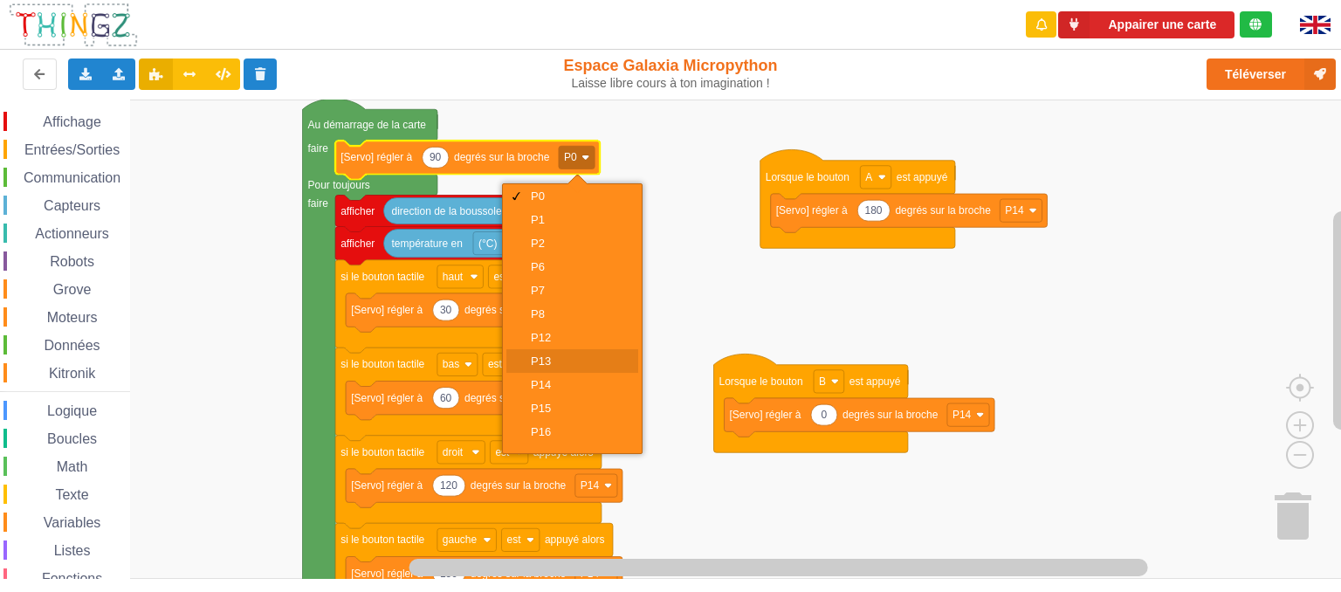
scroll to position [94, 0]
click at [555, 409] on div "P19" at bounding box center [578, 414] width 94 height 13
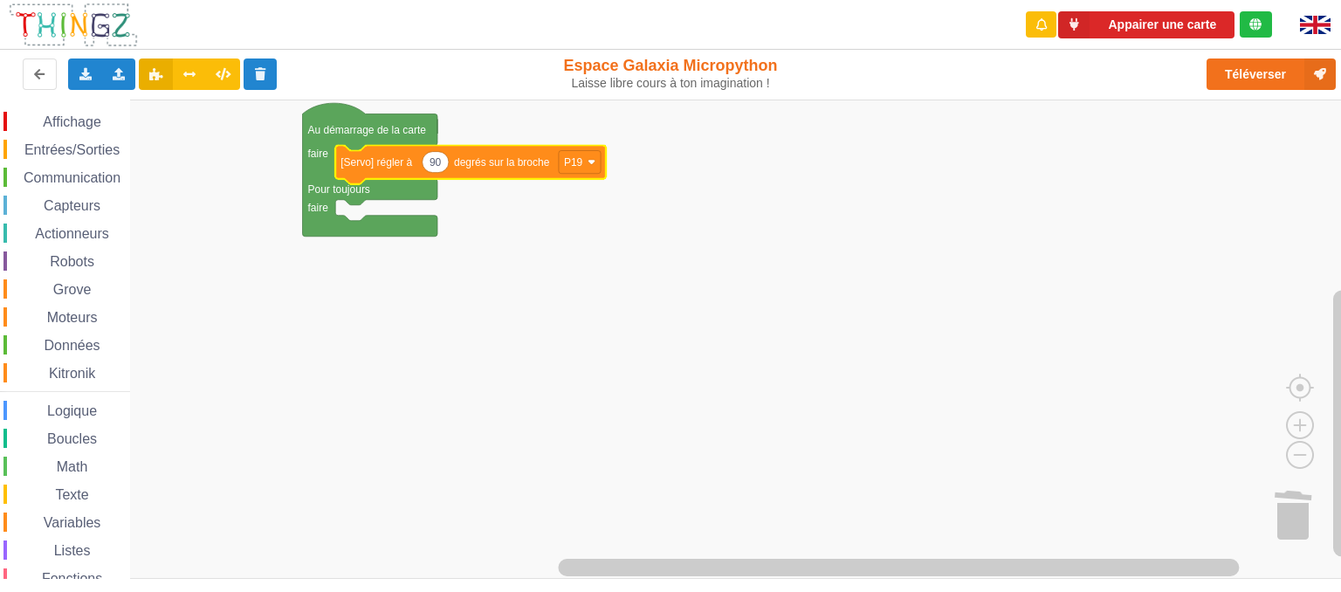
click at [439, 163] on text "90" at bounding box center [435, 162] width 12 height 12
click at [439, 163] on input "90" at bounding box center [435, 163] width 27 height 22
type input "0"
click at [649, 247] on rect "Espace de travail de Blocky" at bounding box center [676, 339] width 1353 height 479
click at [1151, 31] on button "Appairer une carte" at bounding box center [1146, 24] width 176 height 27
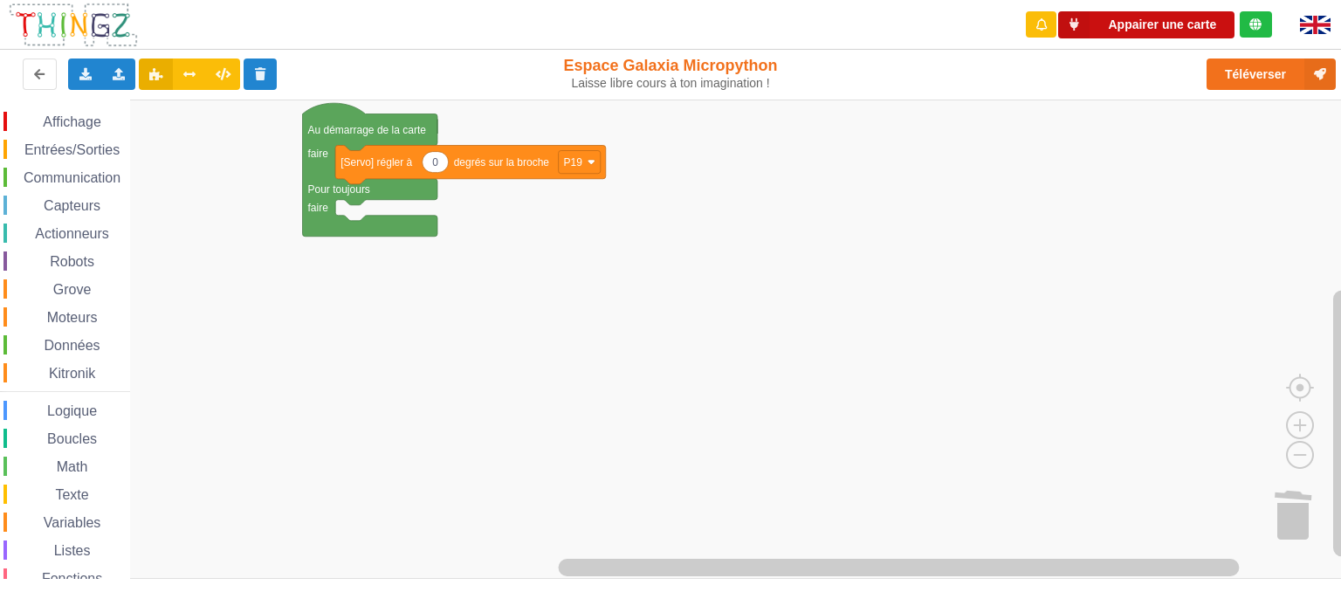
click at [1142, 24] on button "Appairer une carte" at bounding box center [1146, 24] width 176 height 27
click at [1187, 25] on button "Appairer une carte" at bounding box center [1146, 24] width 176 height 27
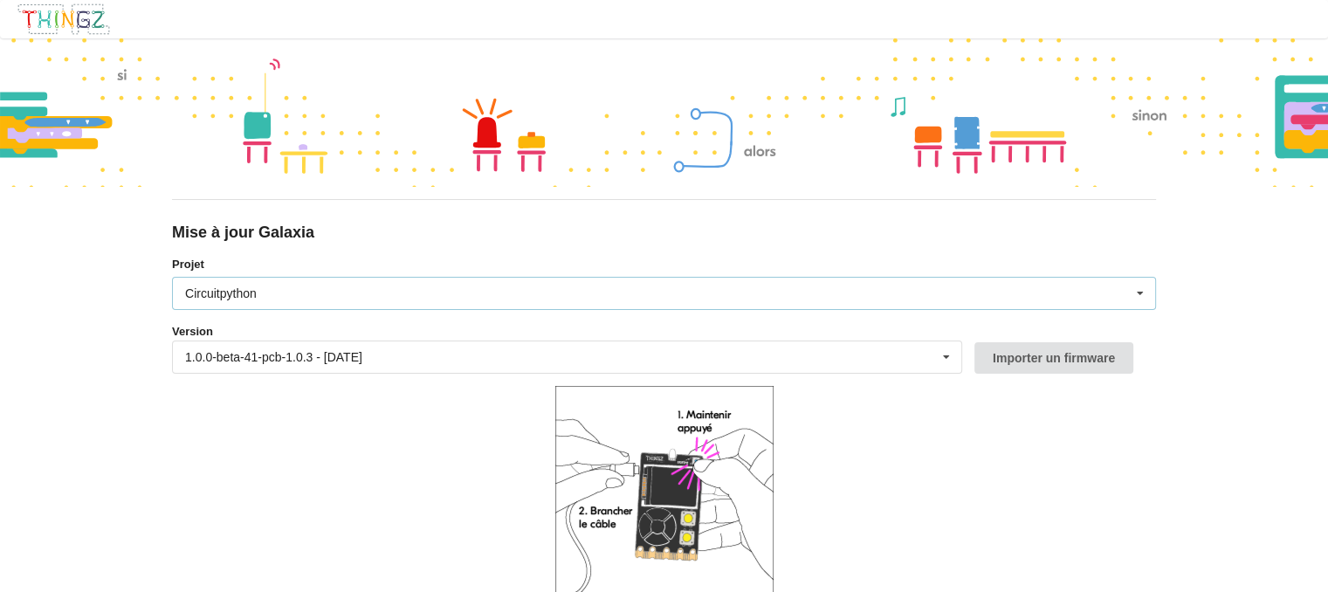
click at [370, 298] on div "Circuitpython Micropython Circuitpython" at bounding box center [664, 293] width 984 height 33
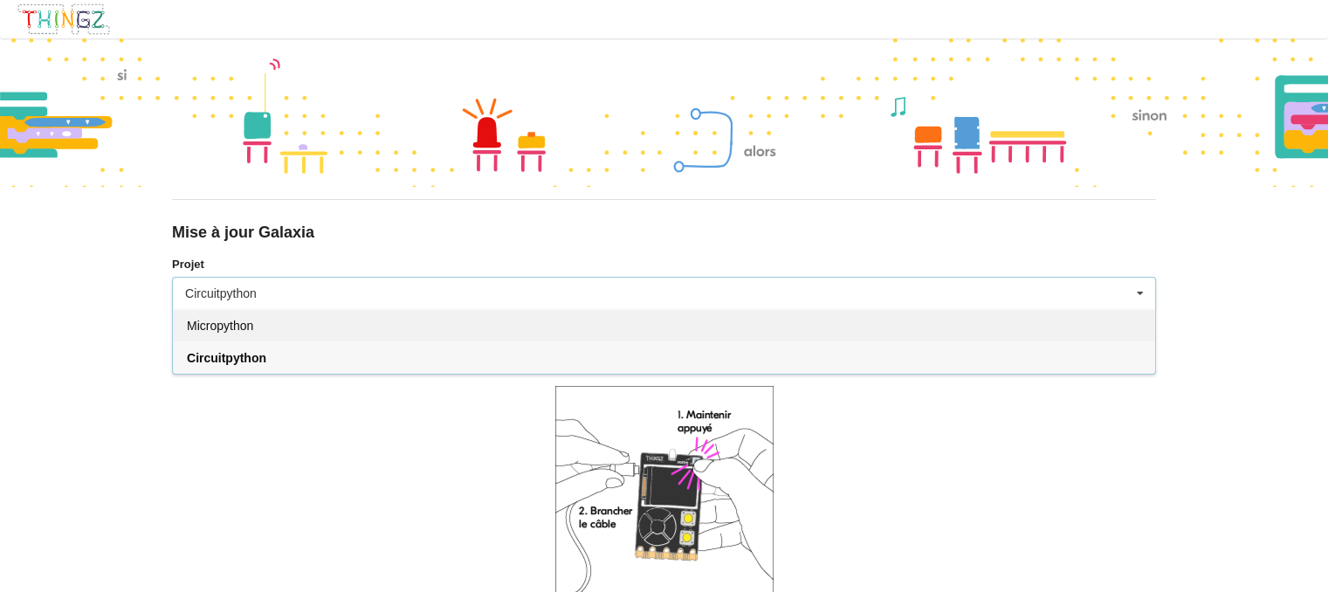
click at [259, 325] on div "Micropython" at bounding box center [664, 325] width 982 height 32
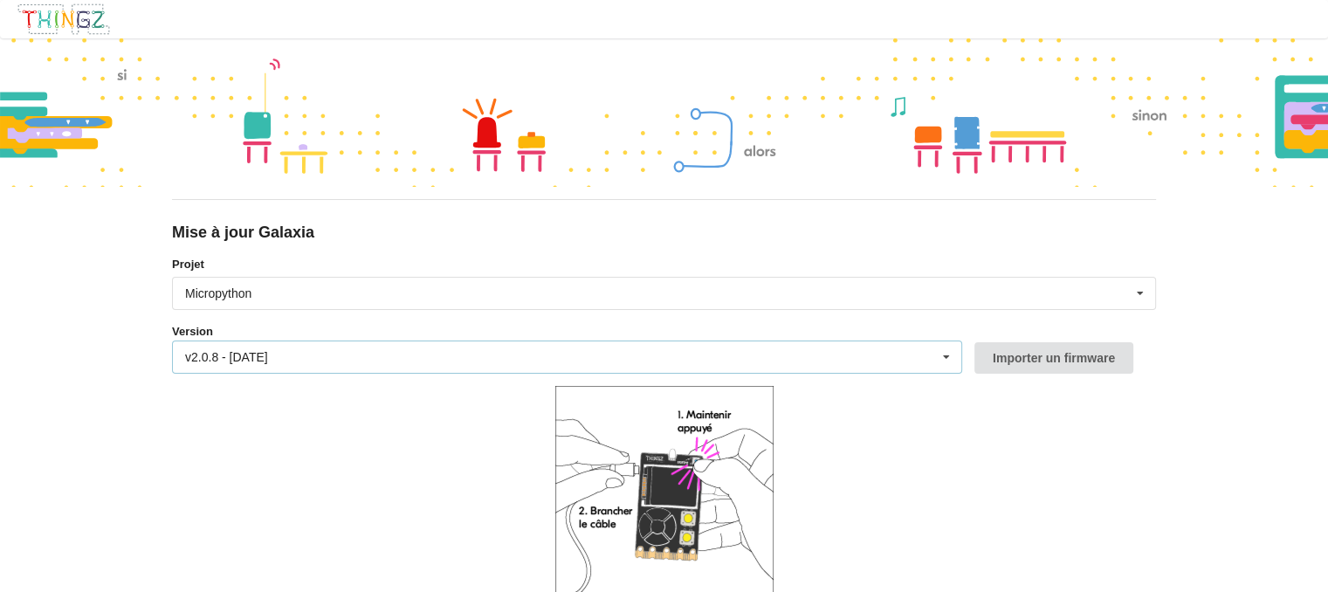
click at [313, 349] on div "v2.0.8 - [DATE] v2.0.8 - [DATE] v2.0.7 - [DATE] v2.0.6 - [DATE] v2.0.5 - [DATE]…" at bounding box center [567, 356] width 790 height 33
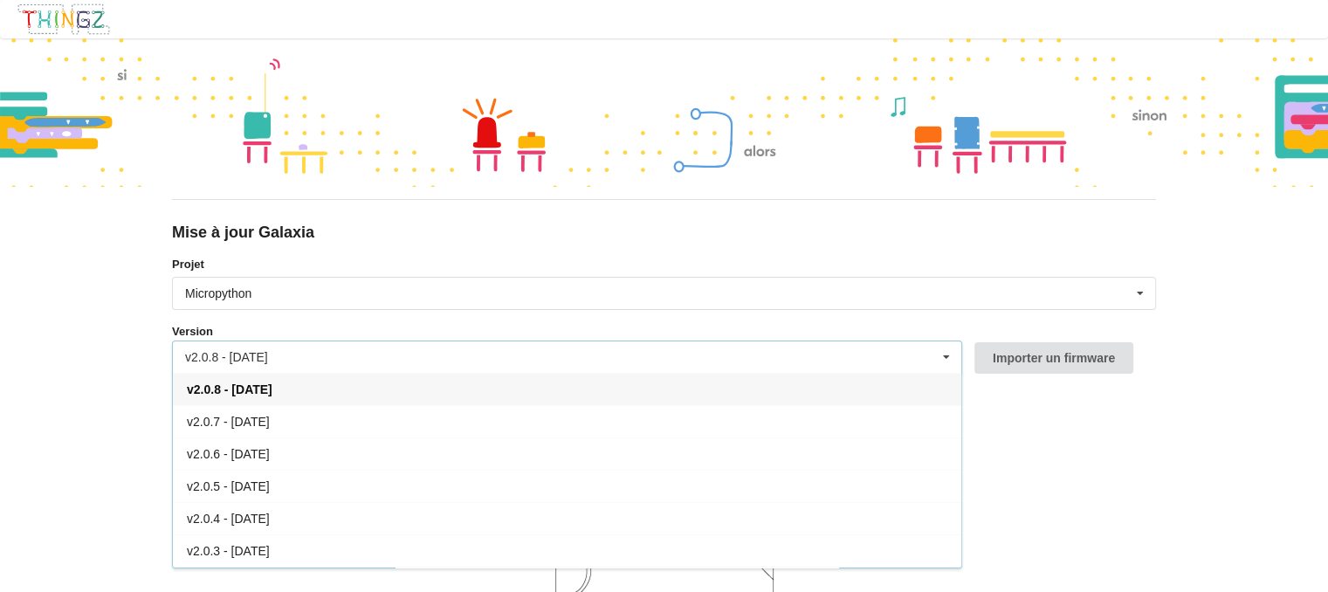
click at [304, 384] on div "v2.0.8 - [DATE]" at bounding box center [567, 389] width 788 height 32
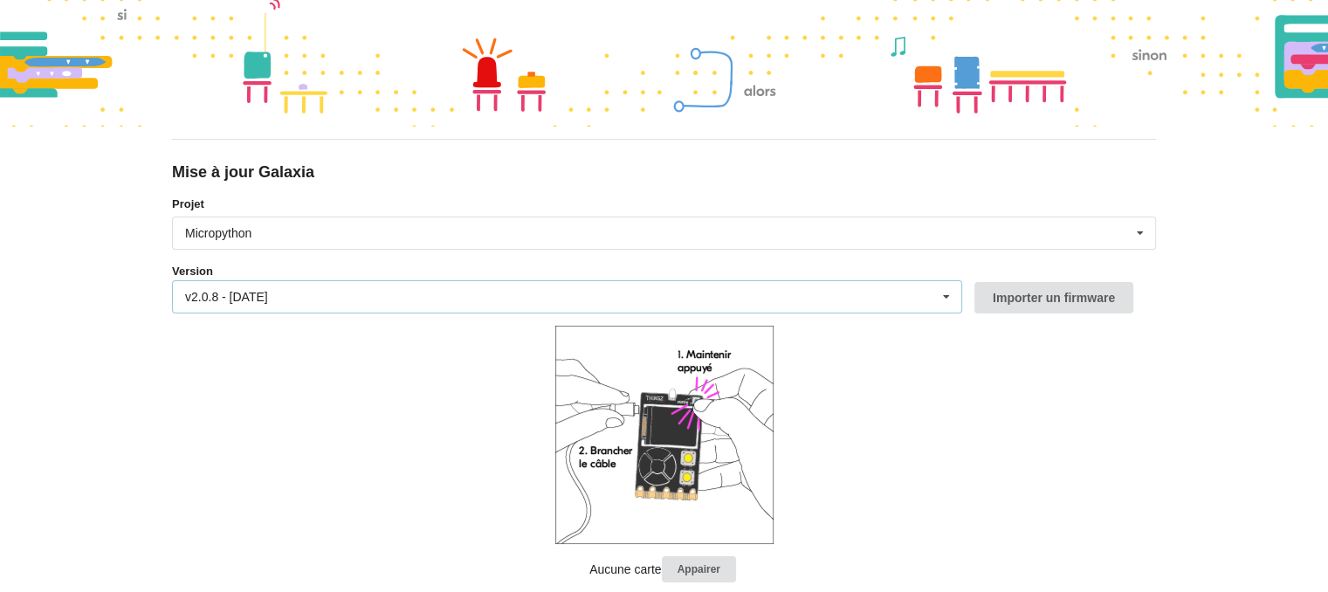
scroll to position [93, 0]
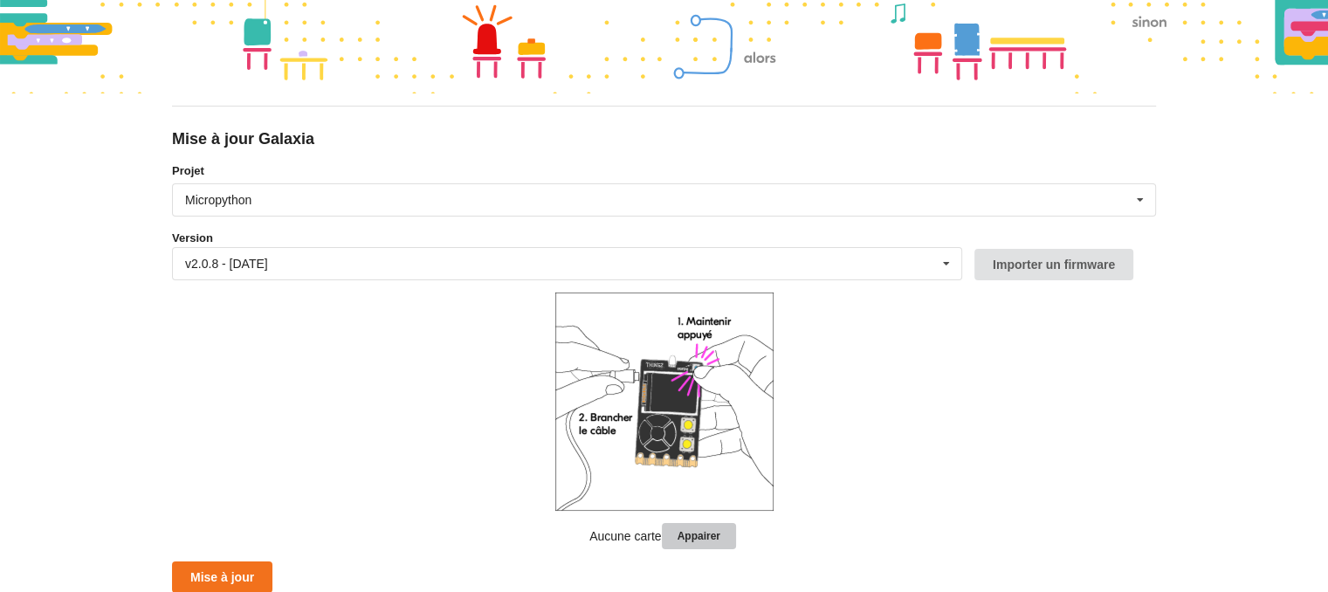
click at [690, 536] on button "Appairer" at bounding box center [699, 536] width 74 height 27
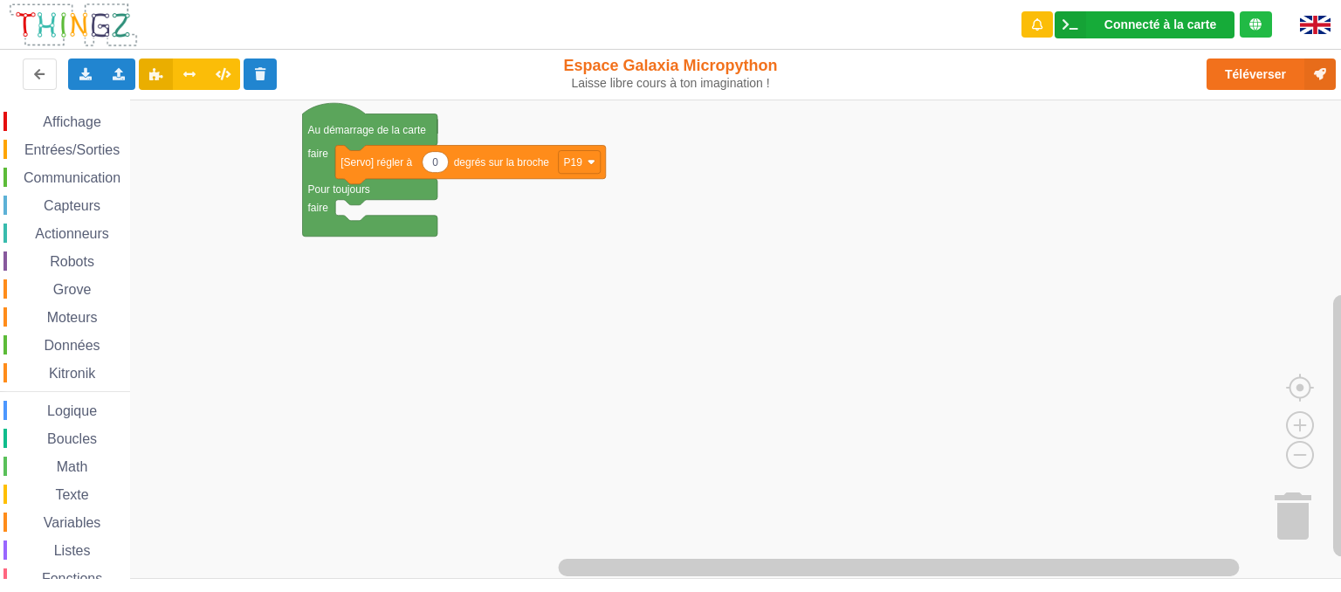
click at [1142, 29] on div "Connecté à la carte" at bounding box center [1160, 24] width 112 height 12
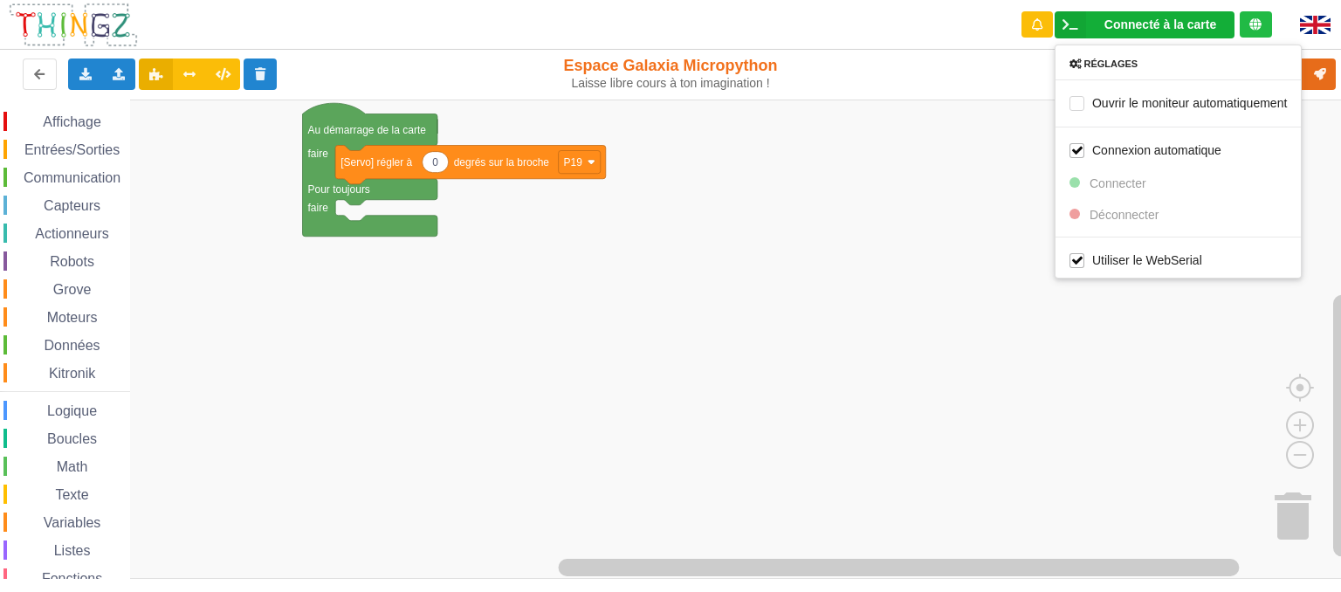
click at [944, 284] on rect "Espace de travail de Blocky" at bounding box center [676, 339] width 1353 height 479
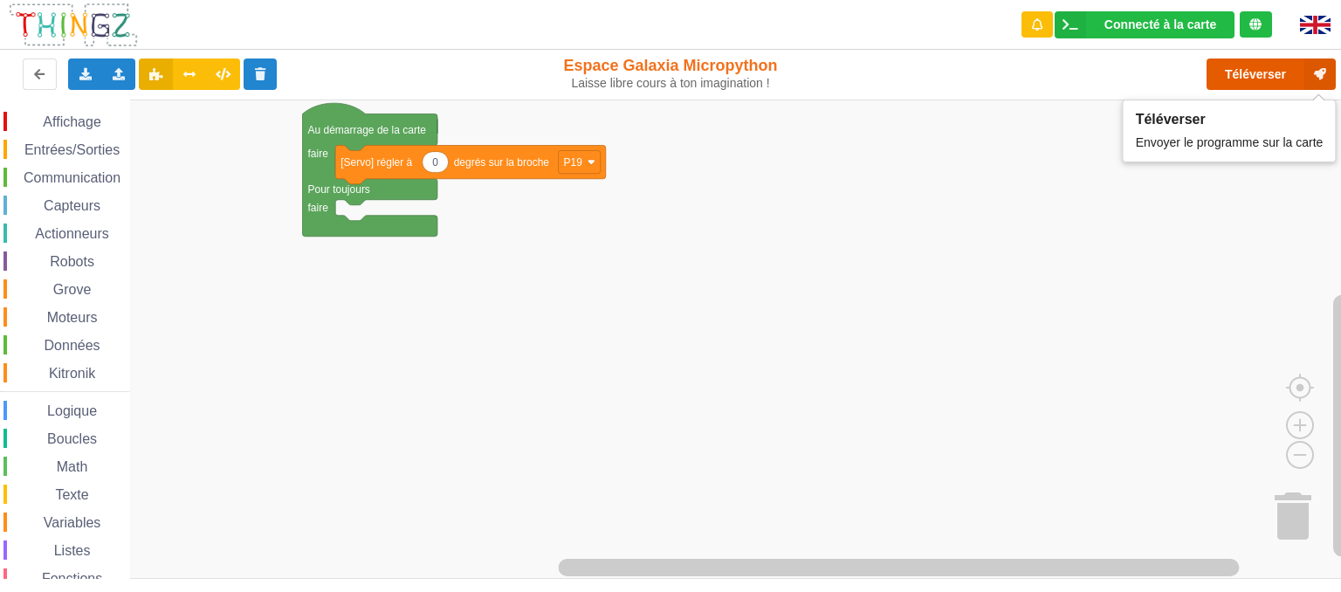
click at [1250, 79] on button "Téléverser" at bounding box center [1270, 73] width 129 height 31
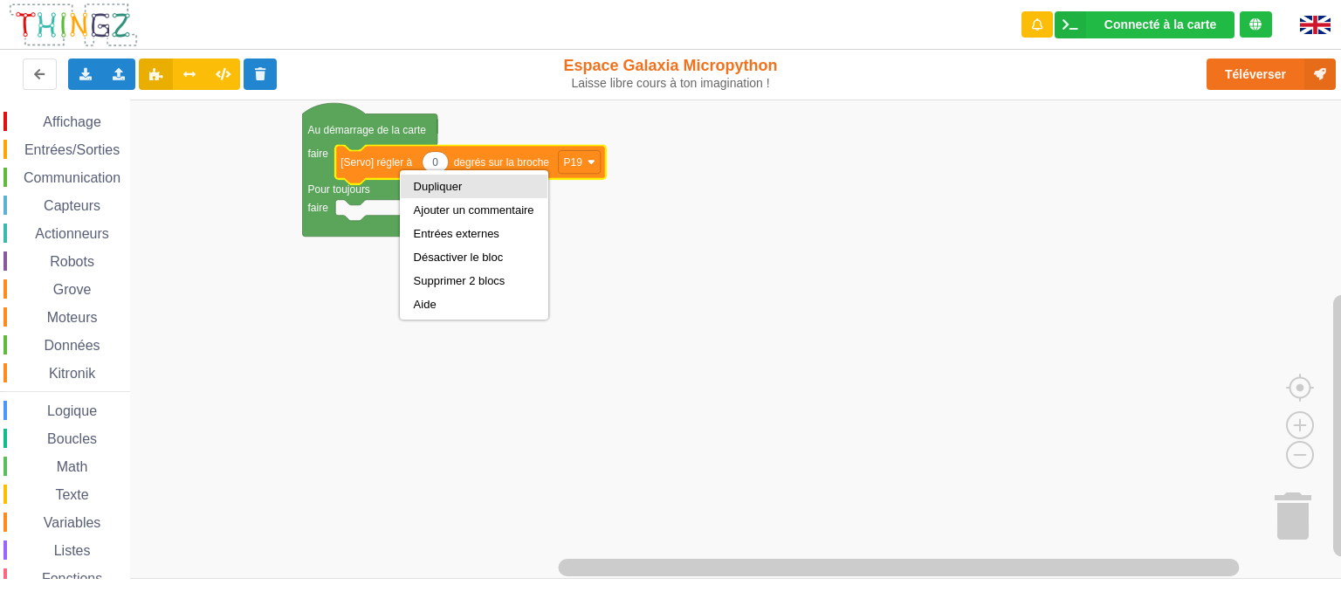
click at [449, 189] on div "Dupliquer" at bounding box center [474, 186] width 120 height 13
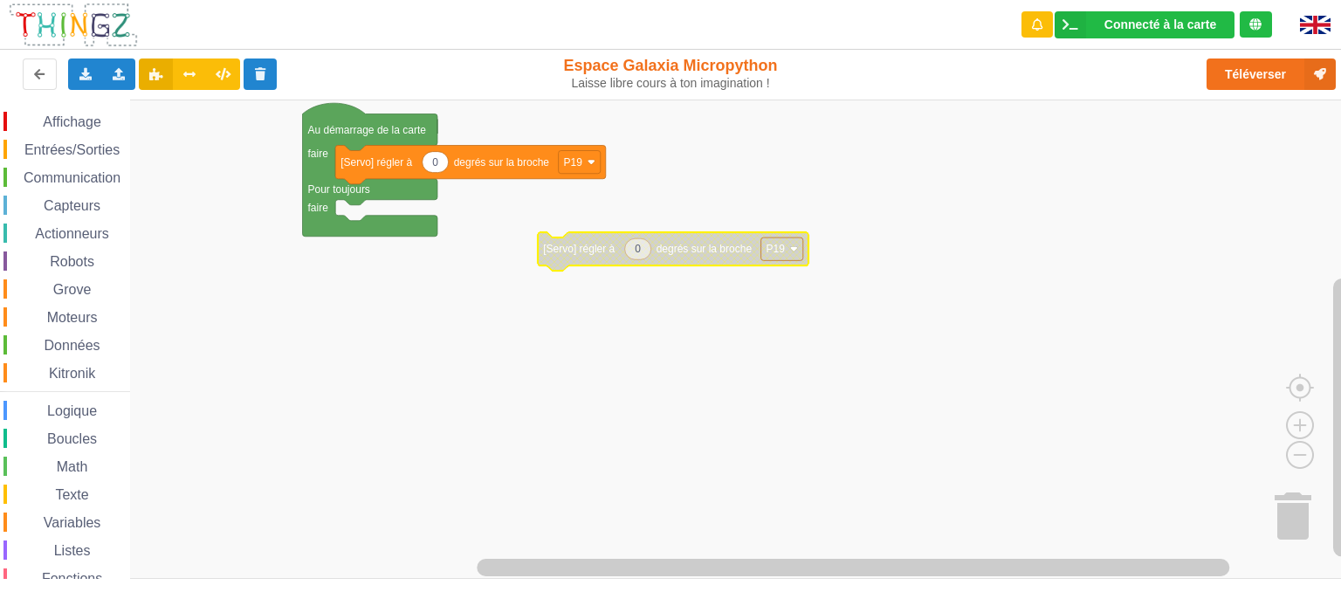
click at [54, 182] on span "Communication" at bounding box center [72, 177] width 102 height 15
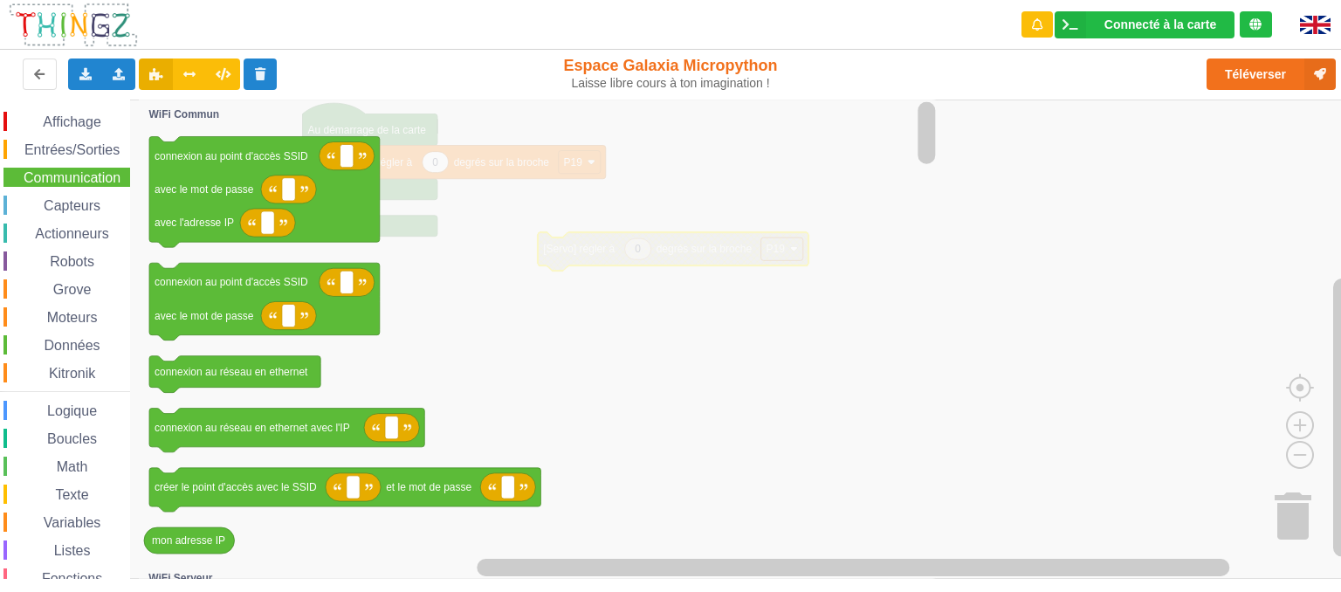
click at [72, 417] on span "Logique" at bounding box center [72, 410] width 55 height 15
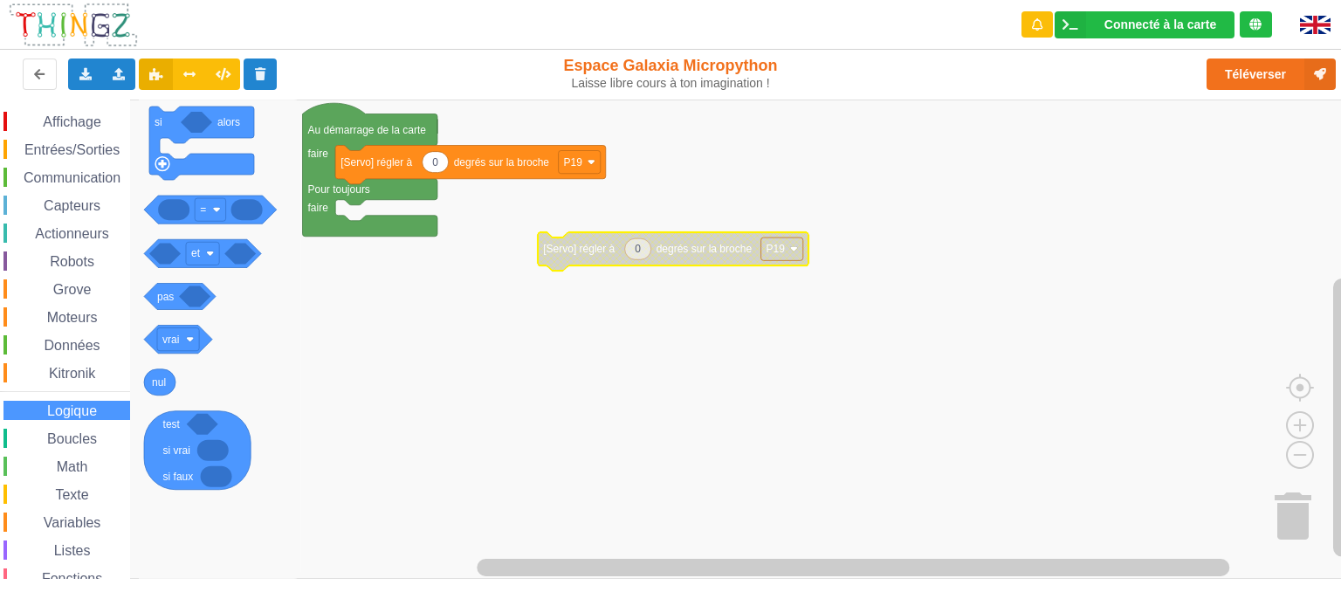
click at [72, 434] on span "Boucles" at bounding box center [72, 438] width 55 height 15
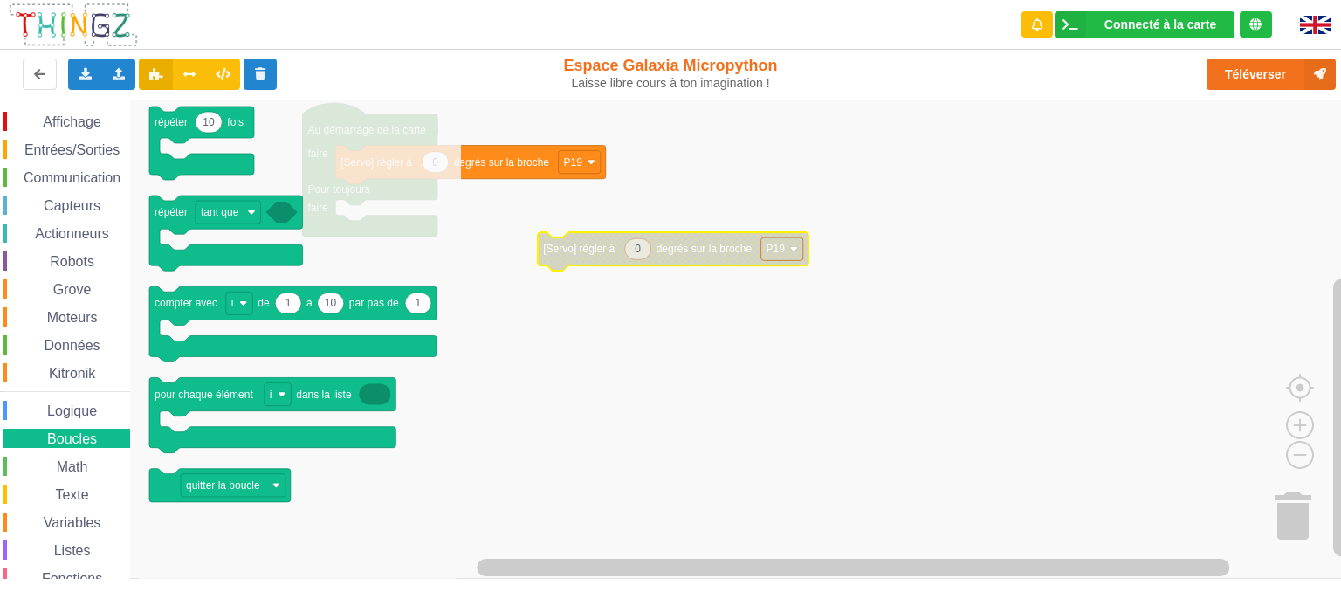
click at [67, 464] on span "Math" at bounding box center [72, 466] width 37 height 15
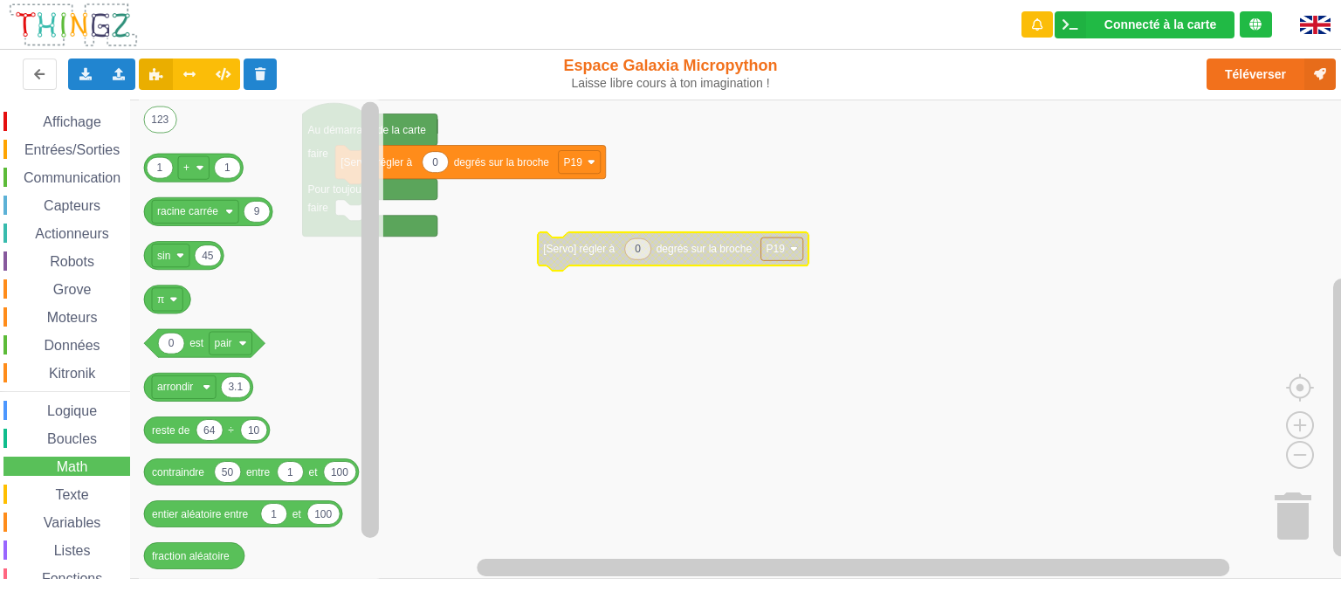
click at [75, 500] on span "Texte" at bounding box center [71, 494] width 38 height 15
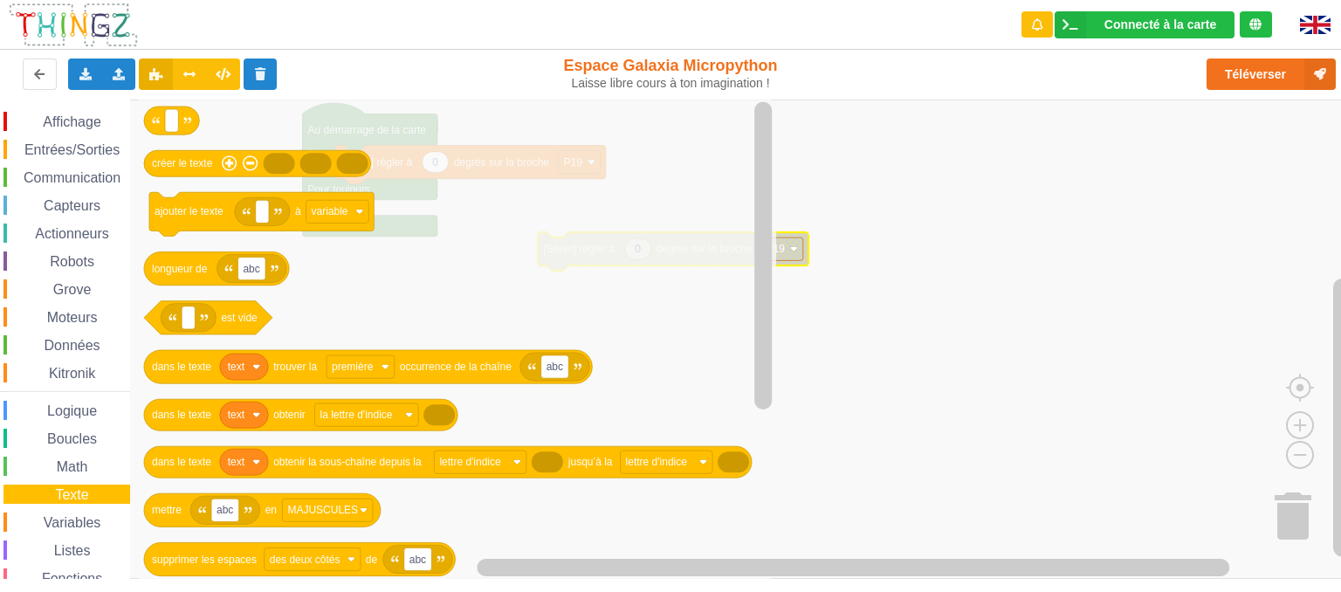
click at [68, 525] on span "Variables" at bounding box center [72, 522] width 63 height 15
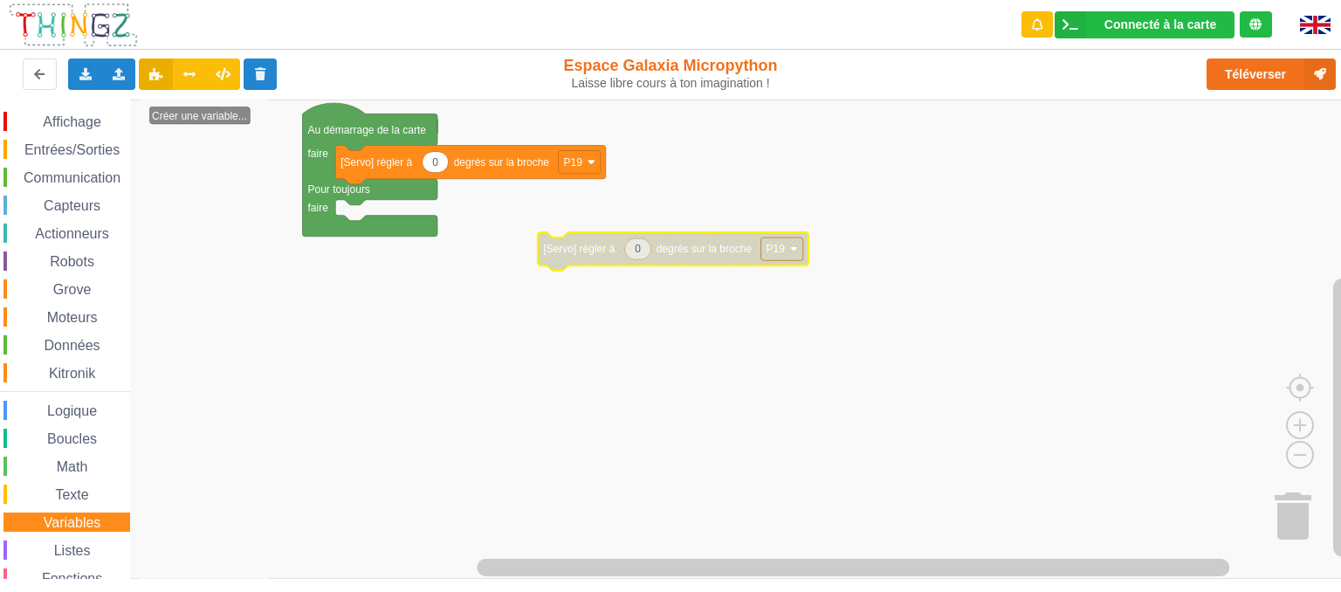
scroll to position [63, 0]
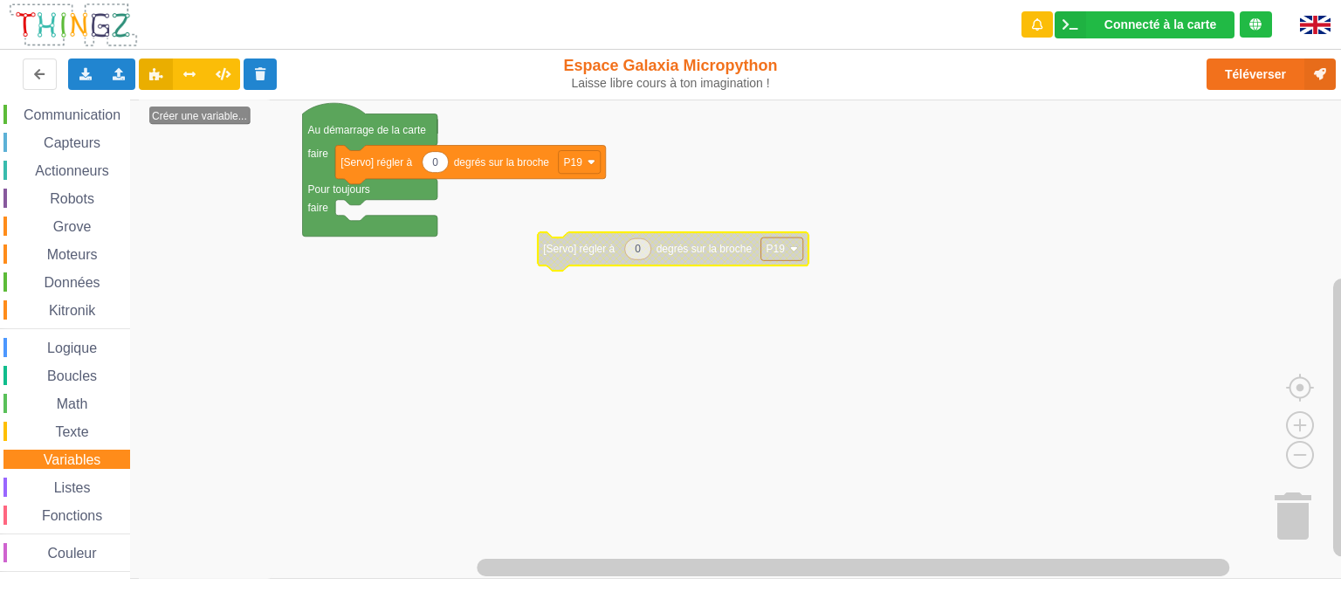
click at [75, 358] on div "Affichage Entrées/Sorties Communication Capteurs Actionneurs Robots Grove Moteu…" at bounding box center [65, 310] width 130 height 523
click at [75, 351] on span "Logique" at bounding box center [72, 347] width 55 height 15
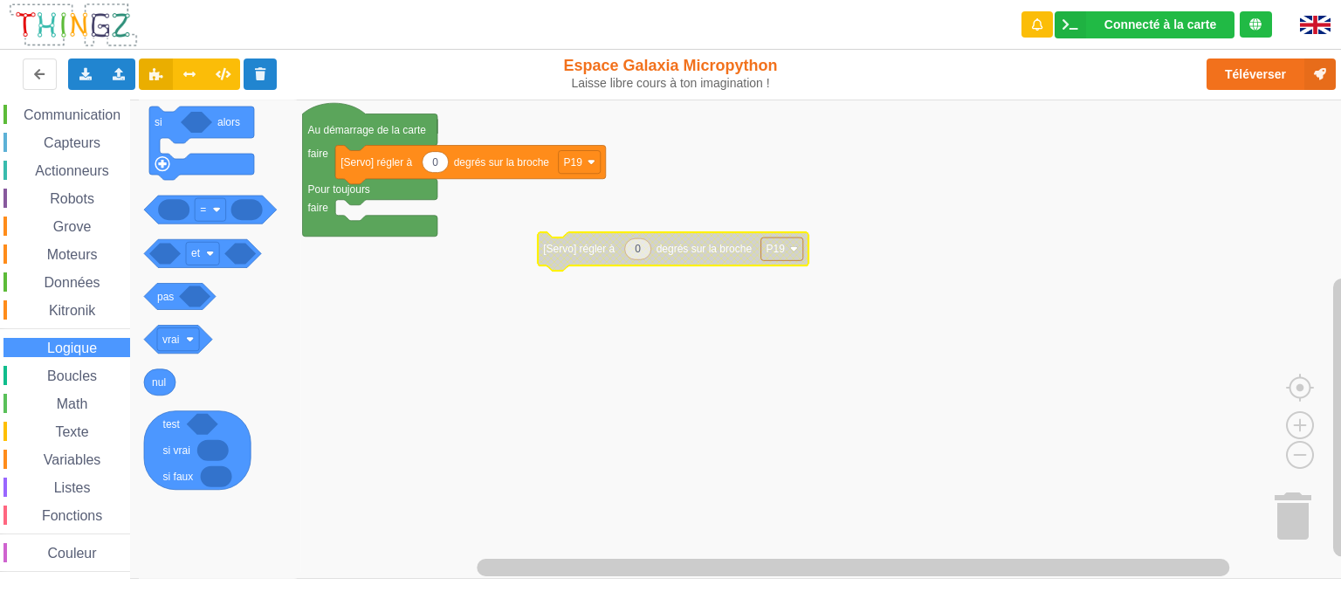
click at [73, 374] on span "Boucles" at bounding box center [72, 375] width 55 height 15
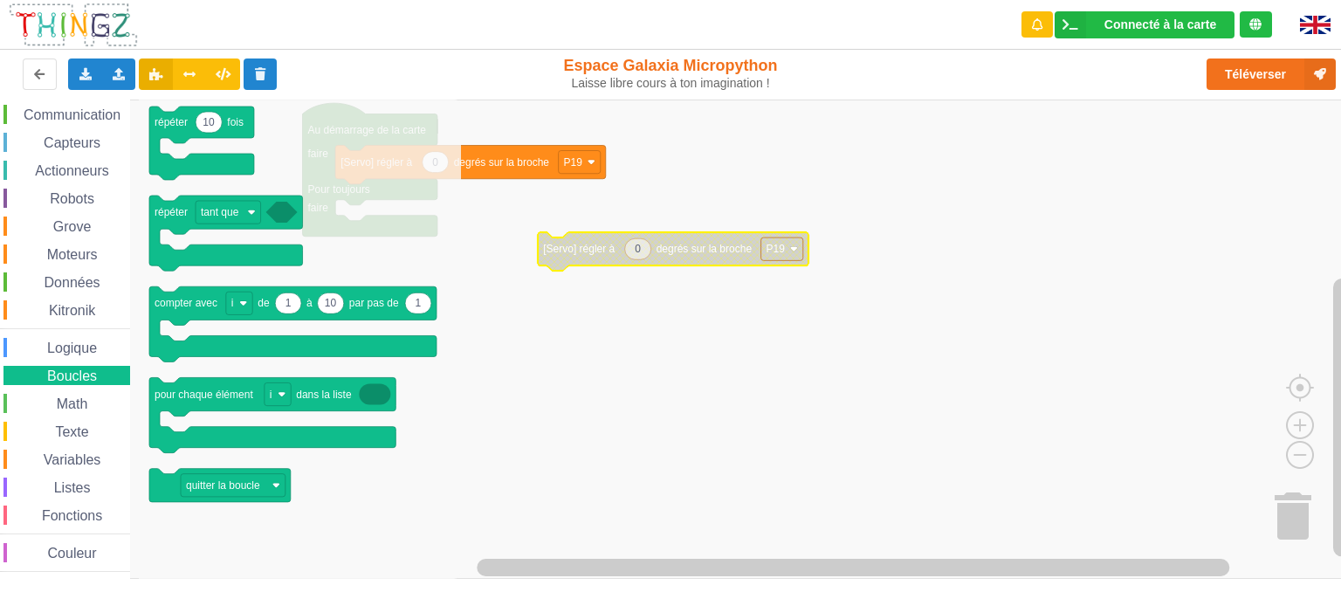
click at [73, 399] on span "Math" at bounding box center [72, 403] width 37 height 15
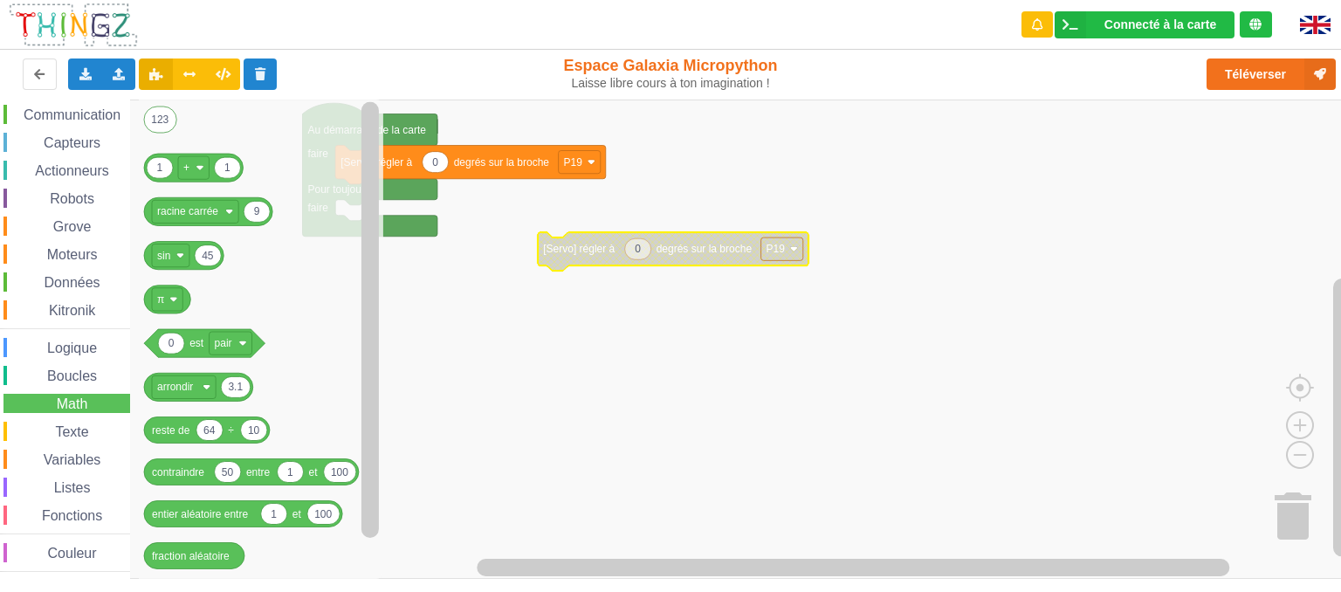
click at [76, 436] on span "Texte" at bounding box center [71, 431] width 38 height 15
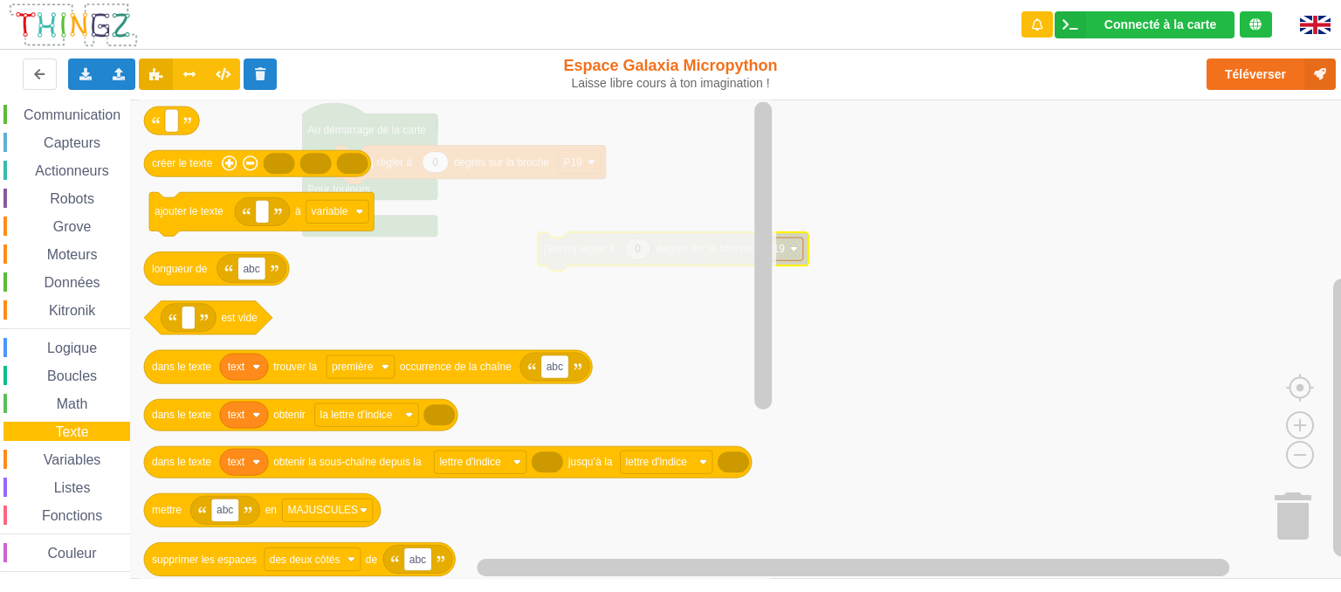
click at [84, 107] on span "Communication" at bounding box center [72, 114] width 102 height 15
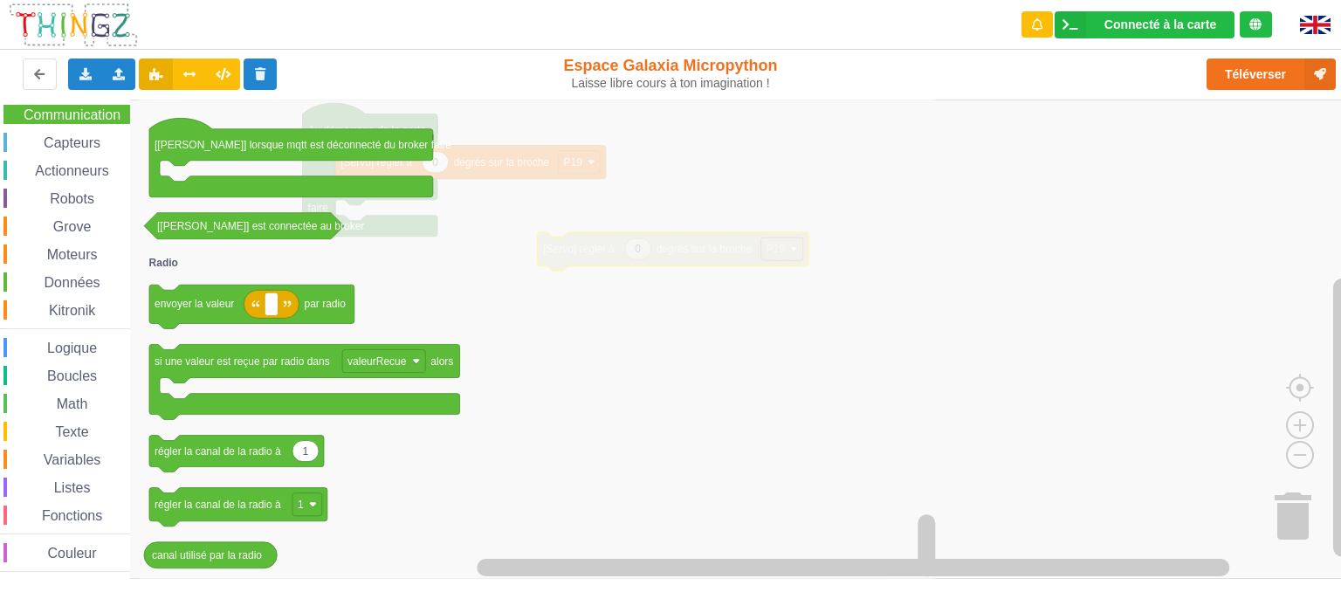
click at [77, 147] on span "Capteurs" at bounding box center [72, 142] width 62 height 15
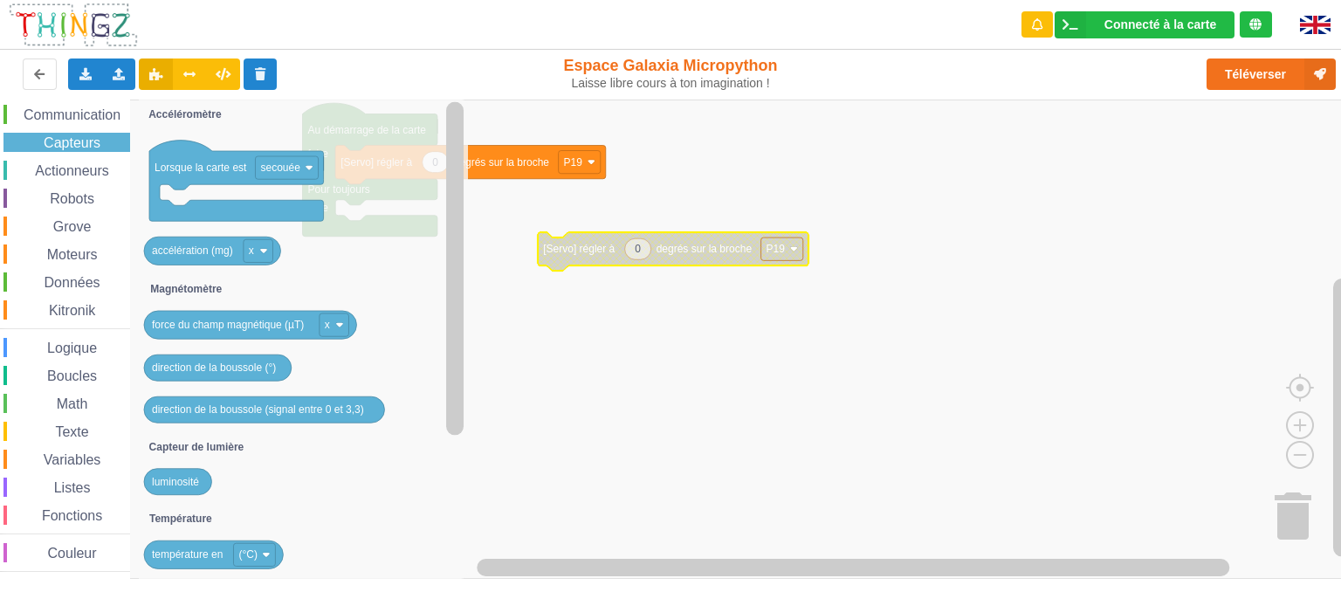
click at [72, 168] on span "Actionneurs" at bounding box center [71, 170] width 79 height 15
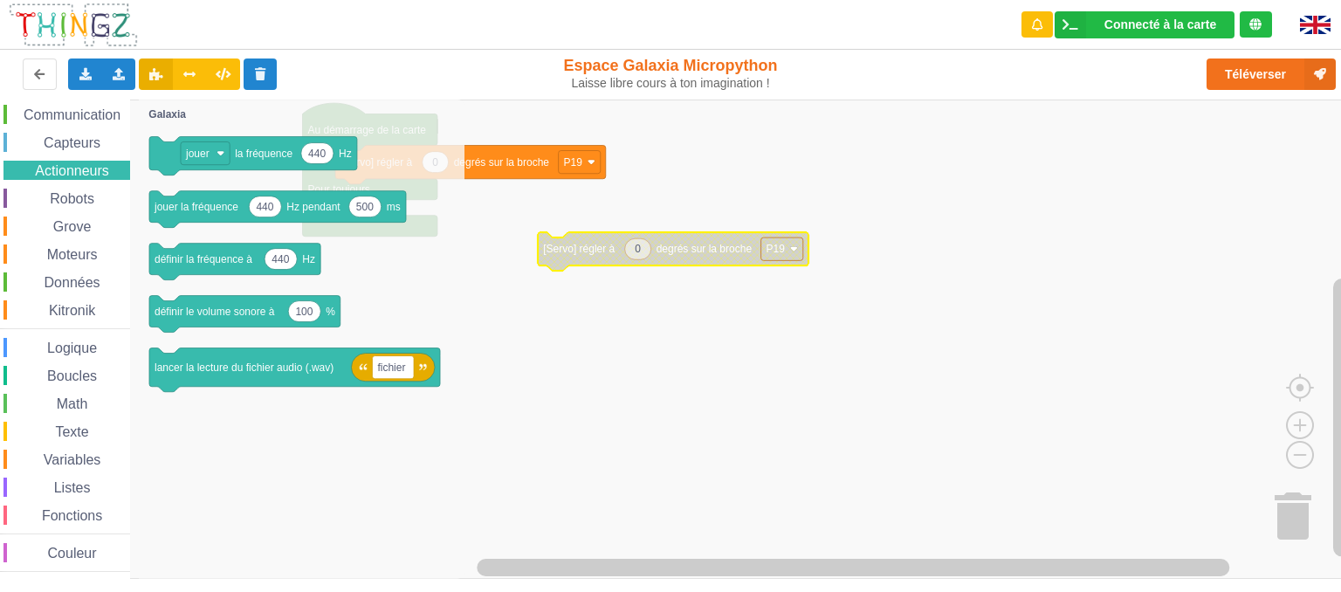
click at [77, 196] on span "Robots" at bounding box center [72, 198] width 50 height 15
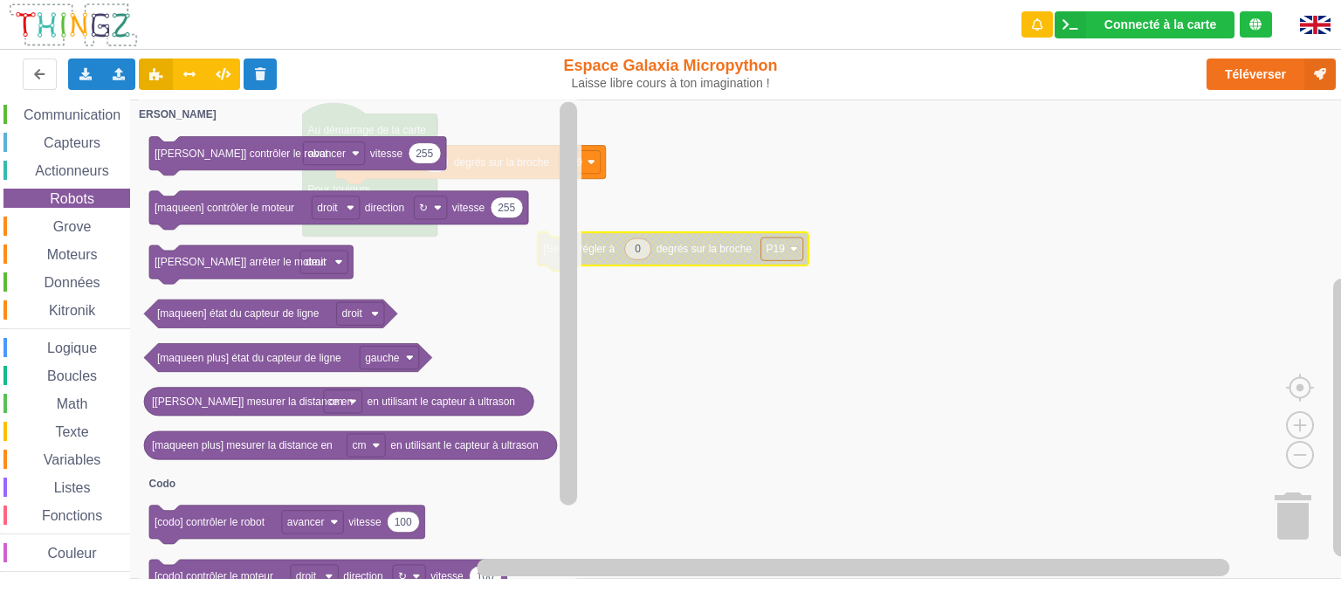
click at [68, 228] on span "Grove" at bounding box center [73, 226] width 44 height 15
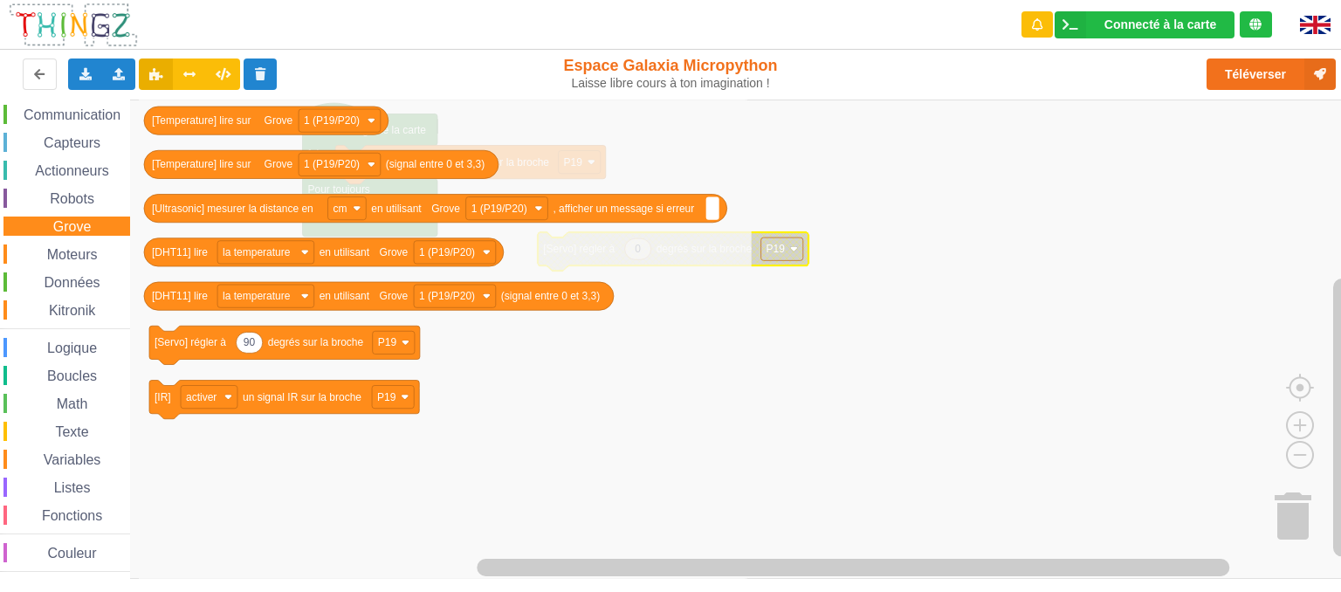
click at [70, 250] on span "Moteurs" at bounding box center [73, 254] width 56 height 15
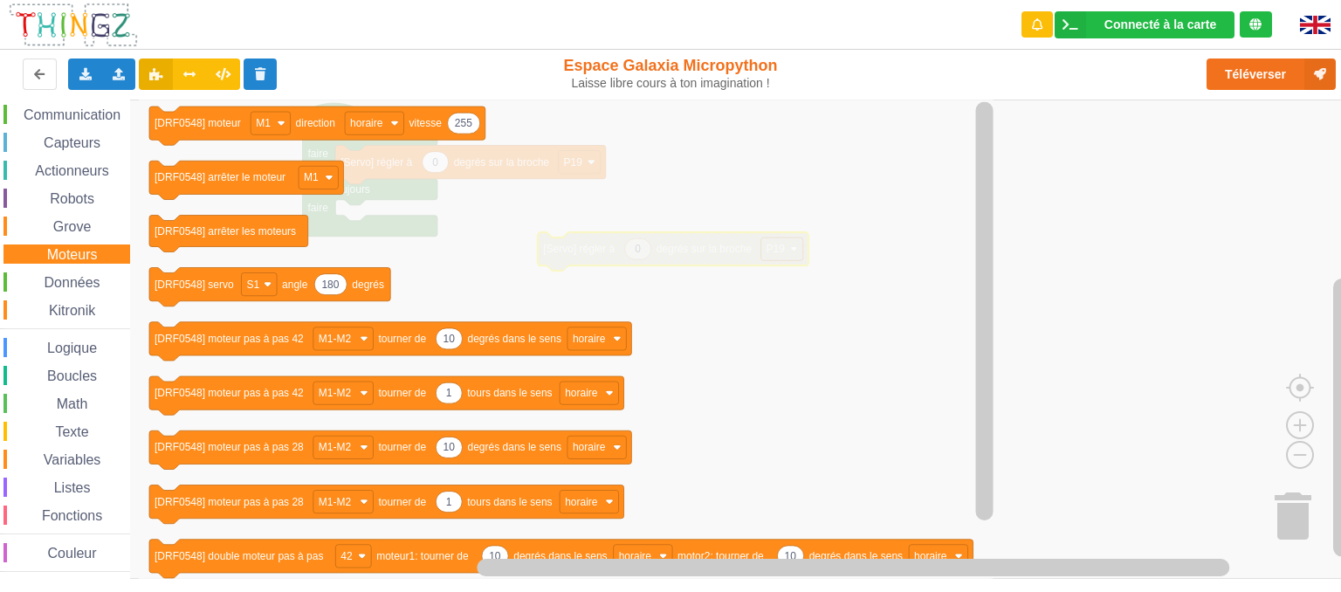
click at [64, 278] on span "Données" at bounding box center [72, 282] width 61 height 15
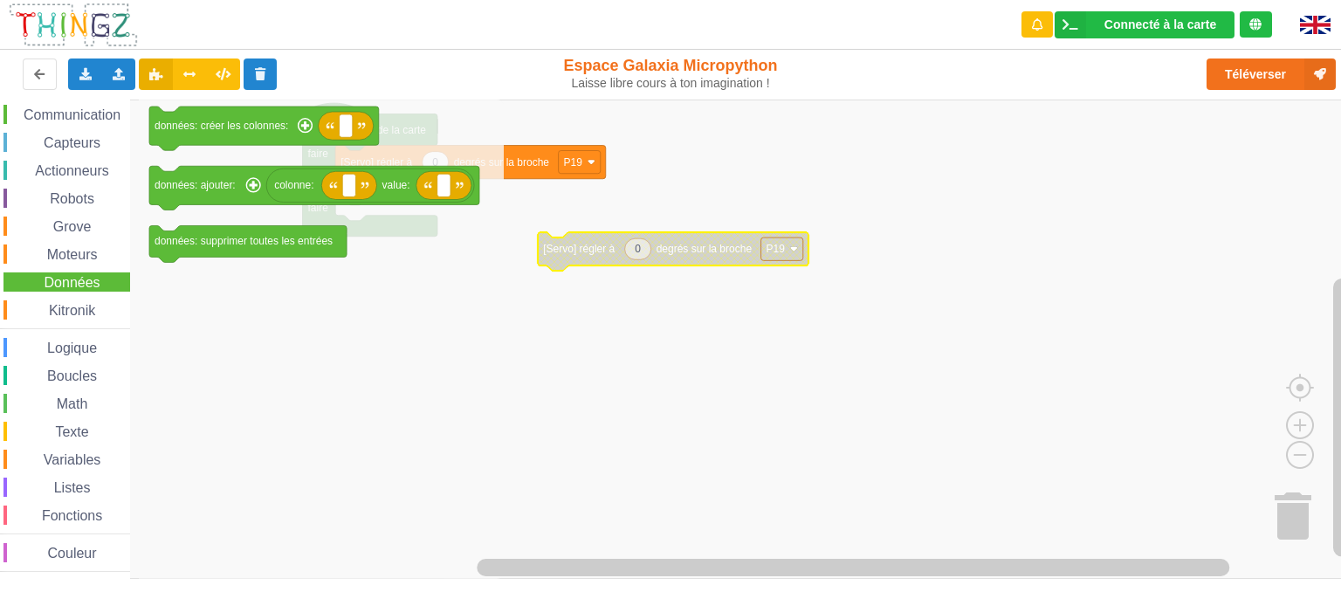
click at [72, 306] on span "Kitronik" at bounding box center [72, 310] width 52 height 15
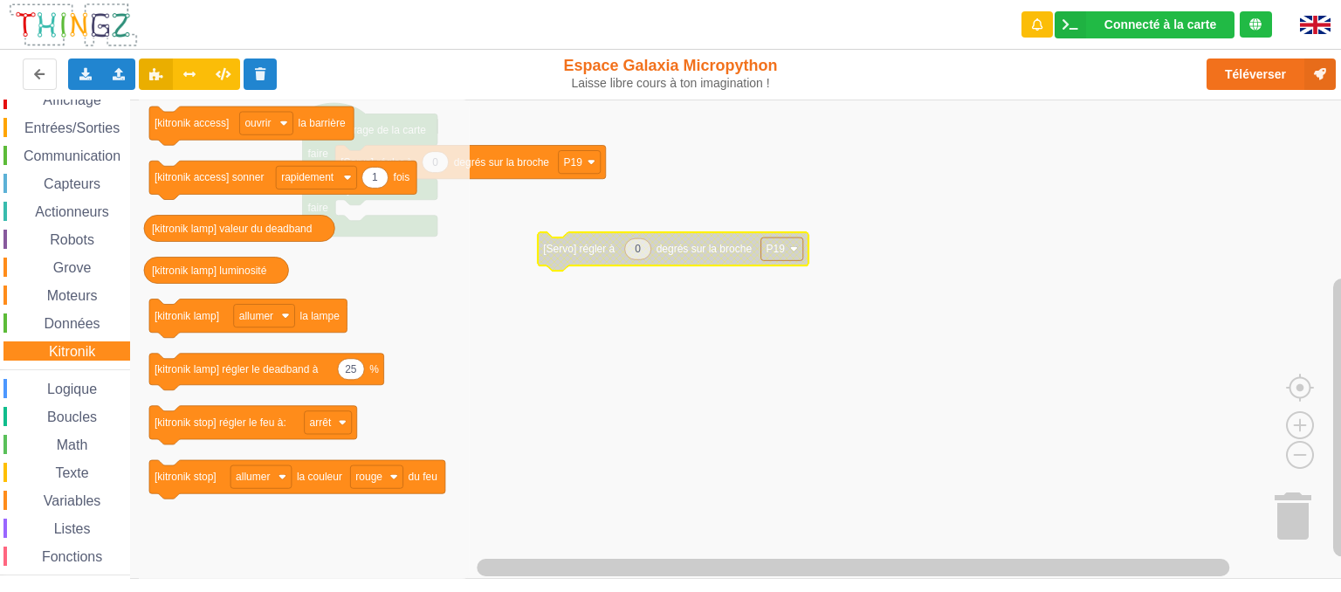
scroll to position [0, 0]
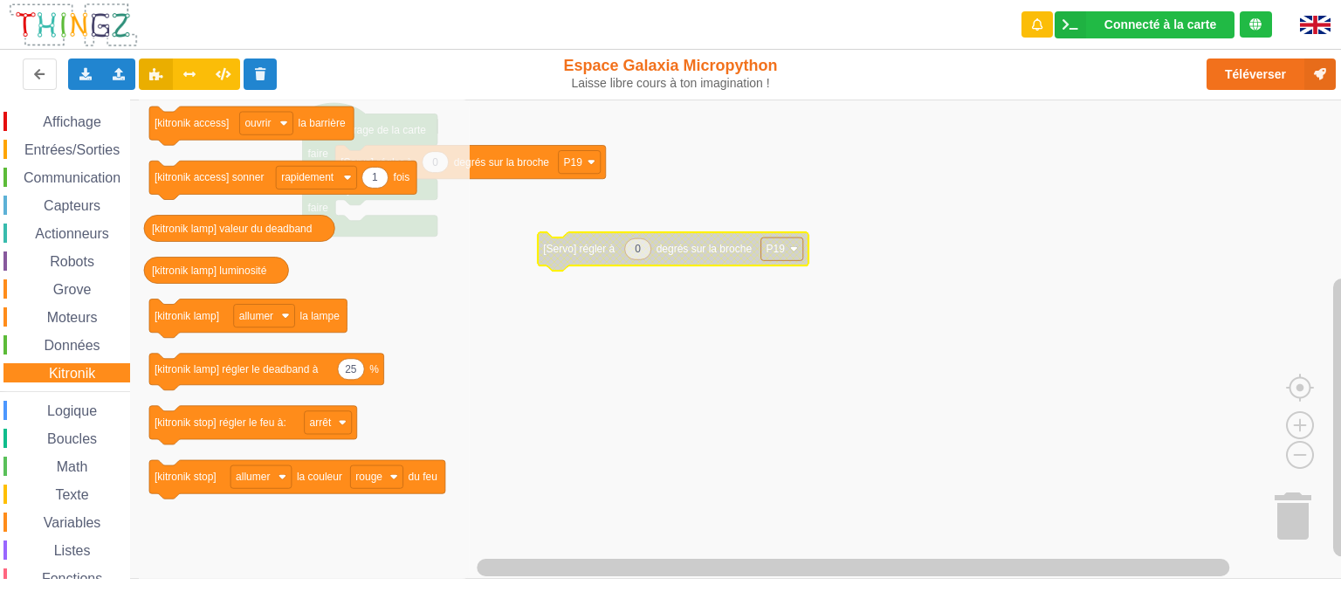
click at [62, 120] on span "Affichage" at bounding box center [71, 121] width 63 height 15
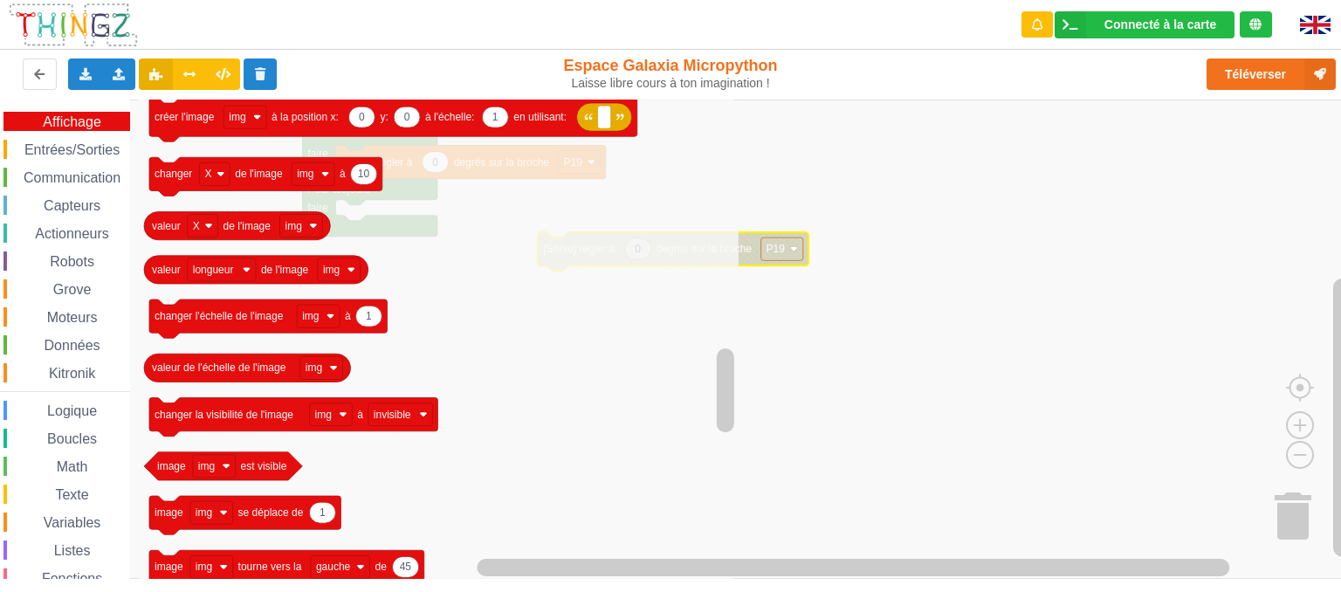
click at [73, 153] on span "Entrées/Sorties" at bounding box center [72, 149] width 100 height 15
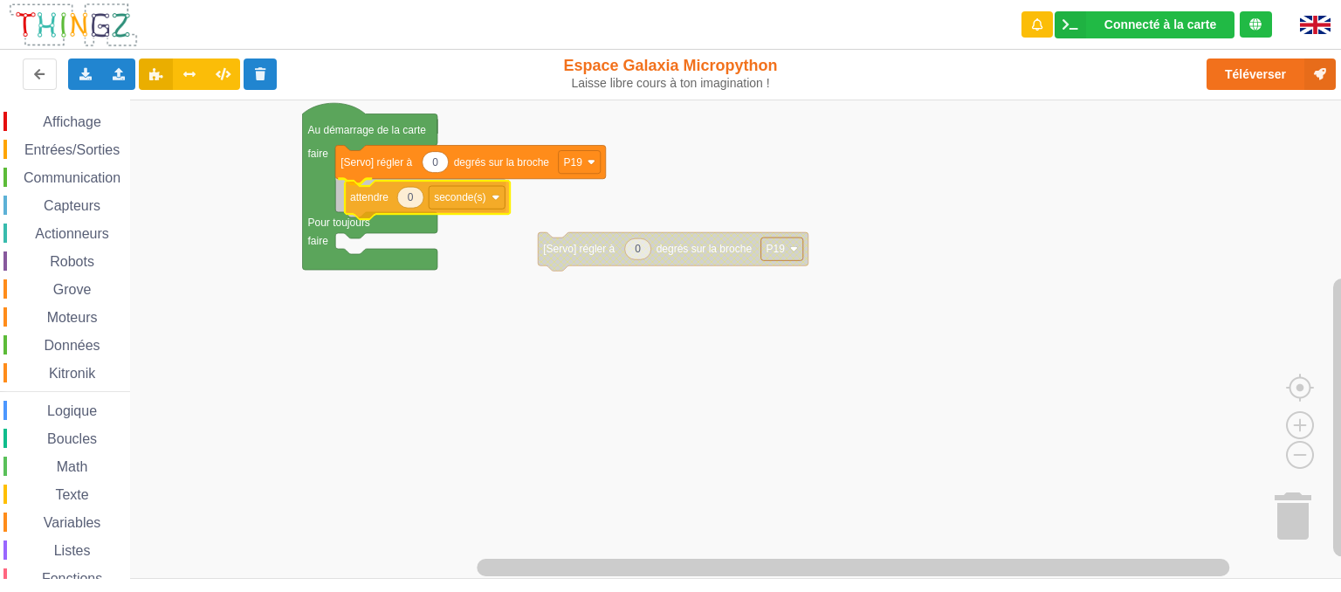
click at [379, 198] on div "Affichage Entrées/Sorties Communication Capteurs Actionneurs Robots Grove Moteu…" at bounding box center [676, 340] width 1353 height 480
click at [402, 196] on text "0" at bounding box center [401, 195] width 6 height 12
click at [402, 196] on input "0" at bounding box center [401, 196] width 27 height 22
type input "2"
click at [434, 290] on rect "Espace de travail de Blocky" at bounding box center [676, 339] width 1353 height 479
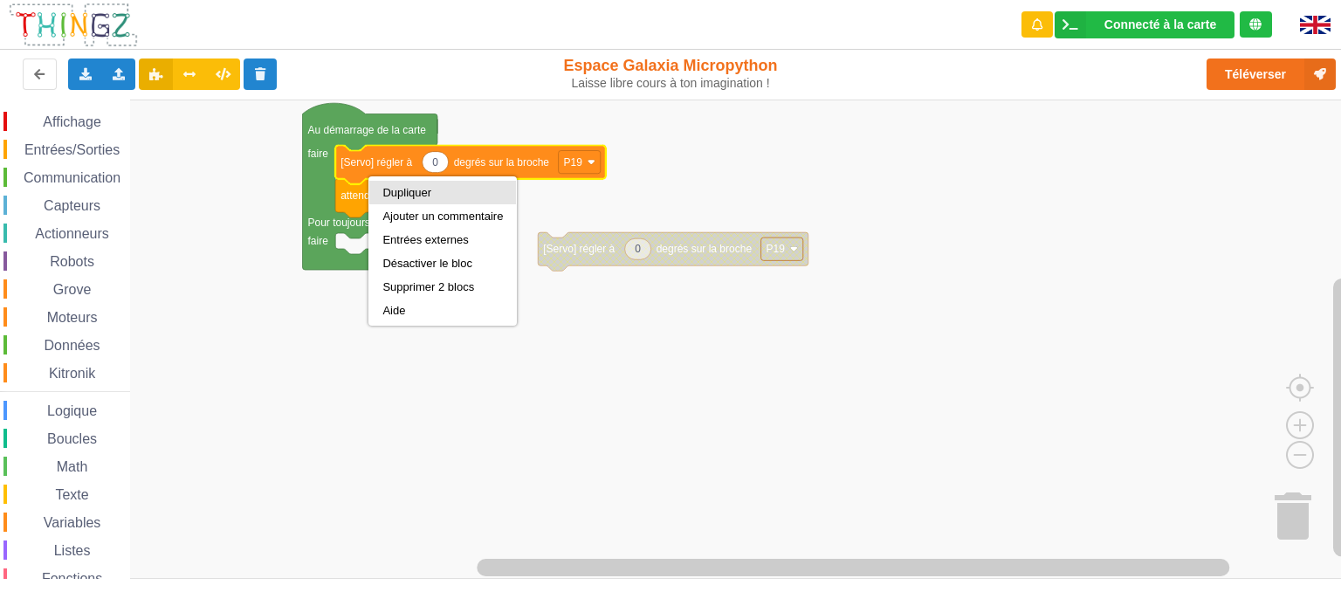
click at [393, 193] on div "Dupliquer" at bounding box center [442, 192] width 120 height 13
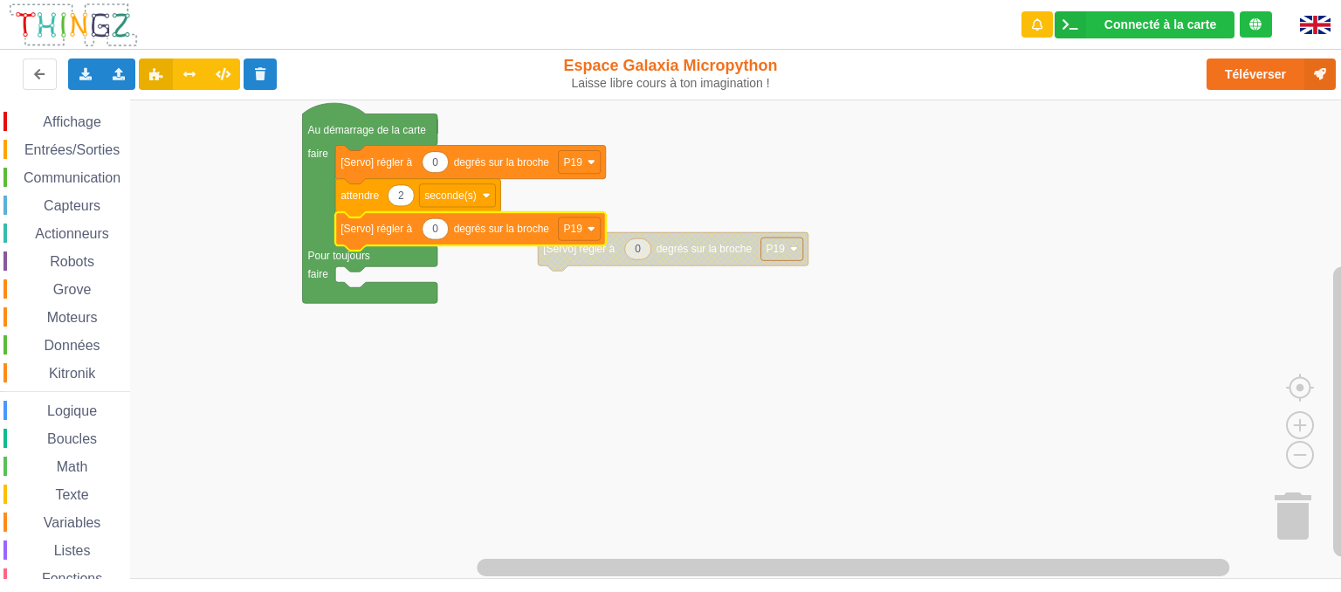
click at [440, 238] on icon "Espace de travail de Blocky" at bounding box center [435, 228] width 26 height 21
click at [436, 235] on input "0" at bounding box center [435, 229] width 27 height 22
click at [439, 234] on input "0" at bounding box center [435, 229] width 27 height 22
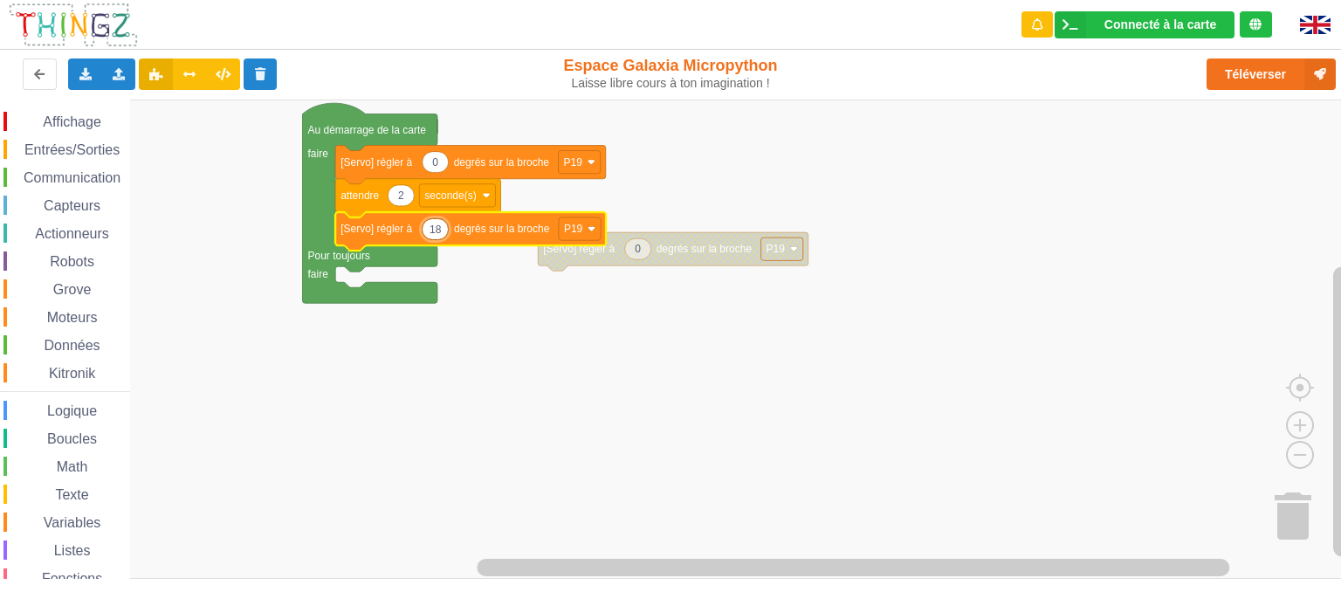
type input "180"
click at [648, 323] on rect "Espace de travail de Blocky" at bounding box center [676, 339] width 1353 height 479
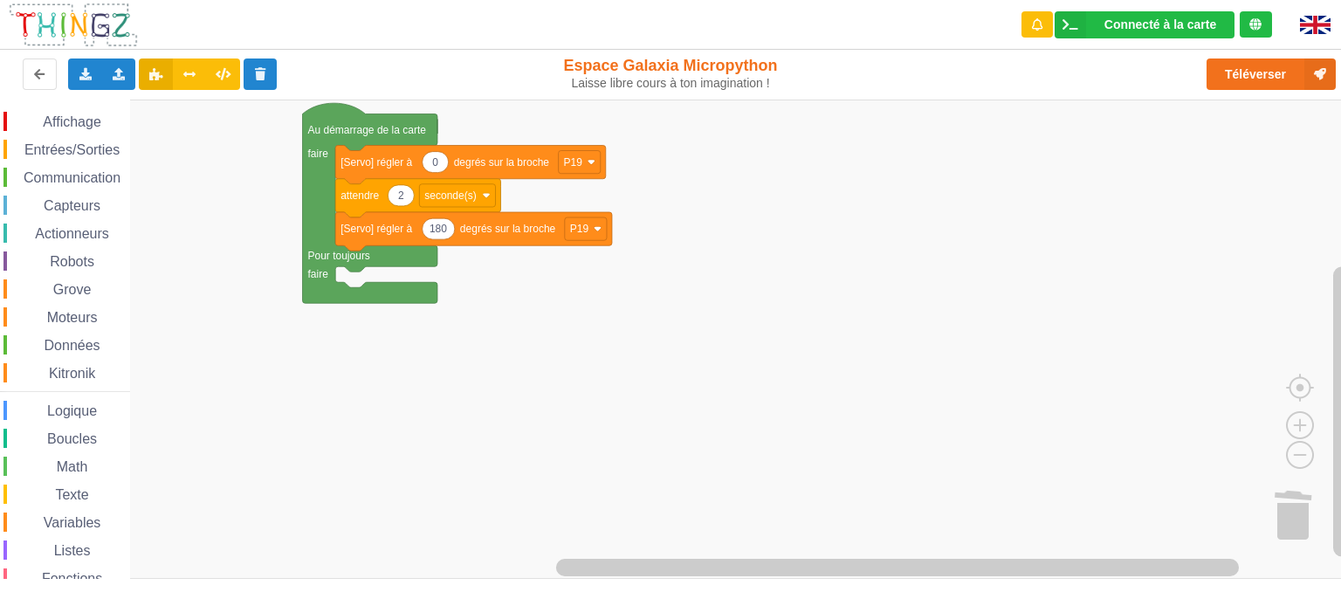
click at [730, 270] on rect "Espace de travail de Blocky" at bounding box center [676, 339] width 1353 height 479
click at [1233, 74] on button "Téléverser" at bounding box center [1270, 73] width 129 height 31
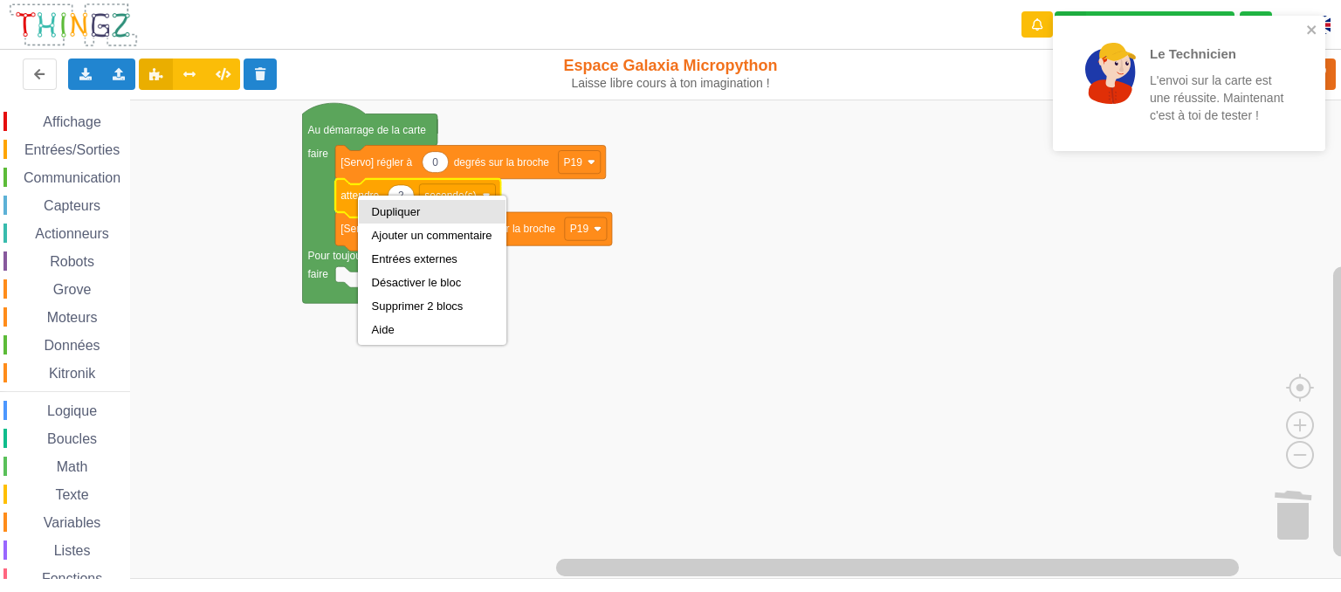
click at [419, 214] on div "Dupliquer" at bounding box center [432, 211] width 120 height 13
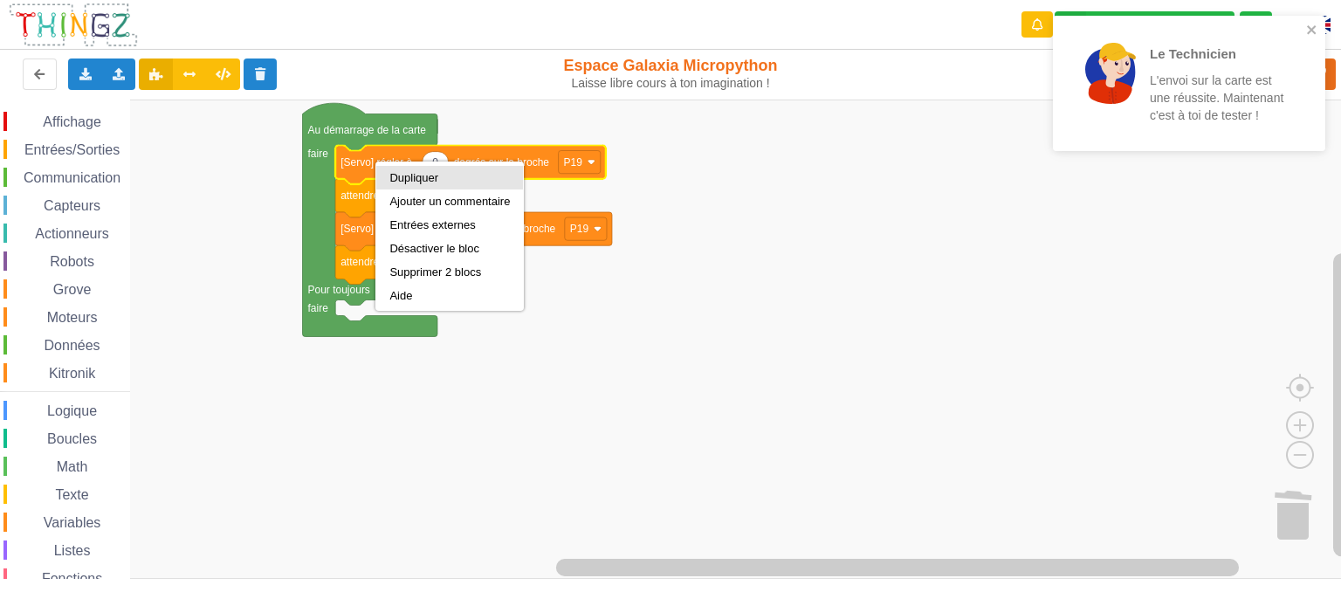
click at [426, 182] on div "Dupliquer" at bounding box center [449, 177] width 120 height 13
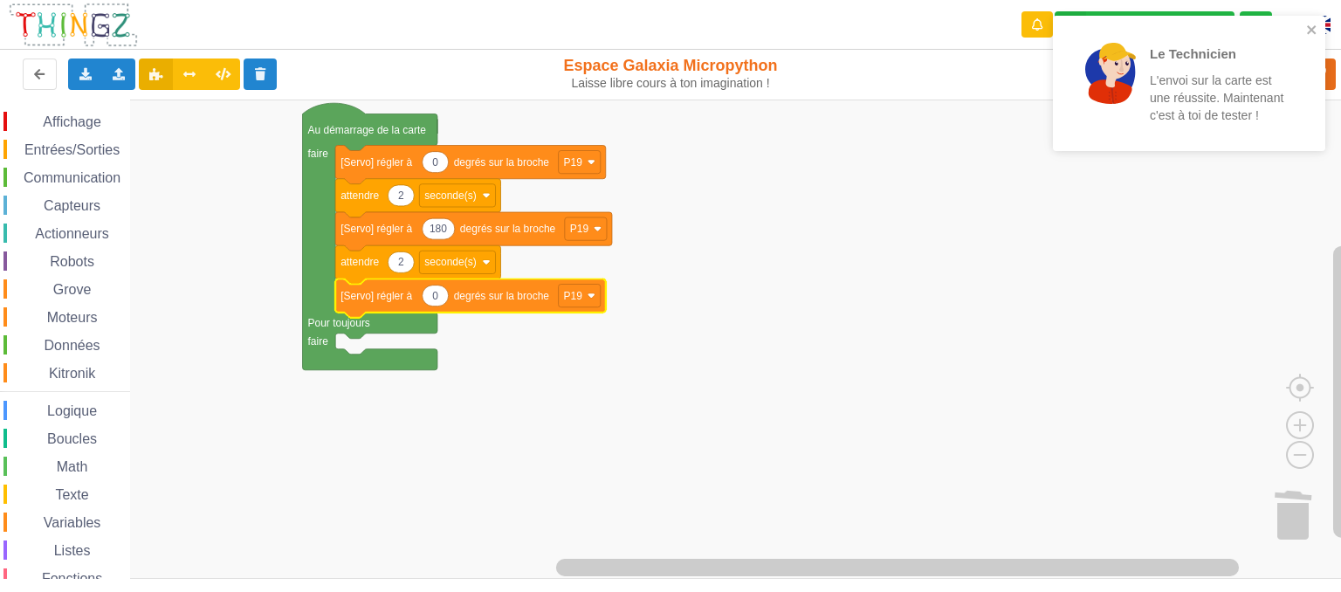
click at [599, 333] on rect "Espace de travail de Blocky" at bounding box center [676, 339] width 1353 height 479
click at [1309, 29] on icon "close" at bounding box center [1311, 29] width 9 height 9
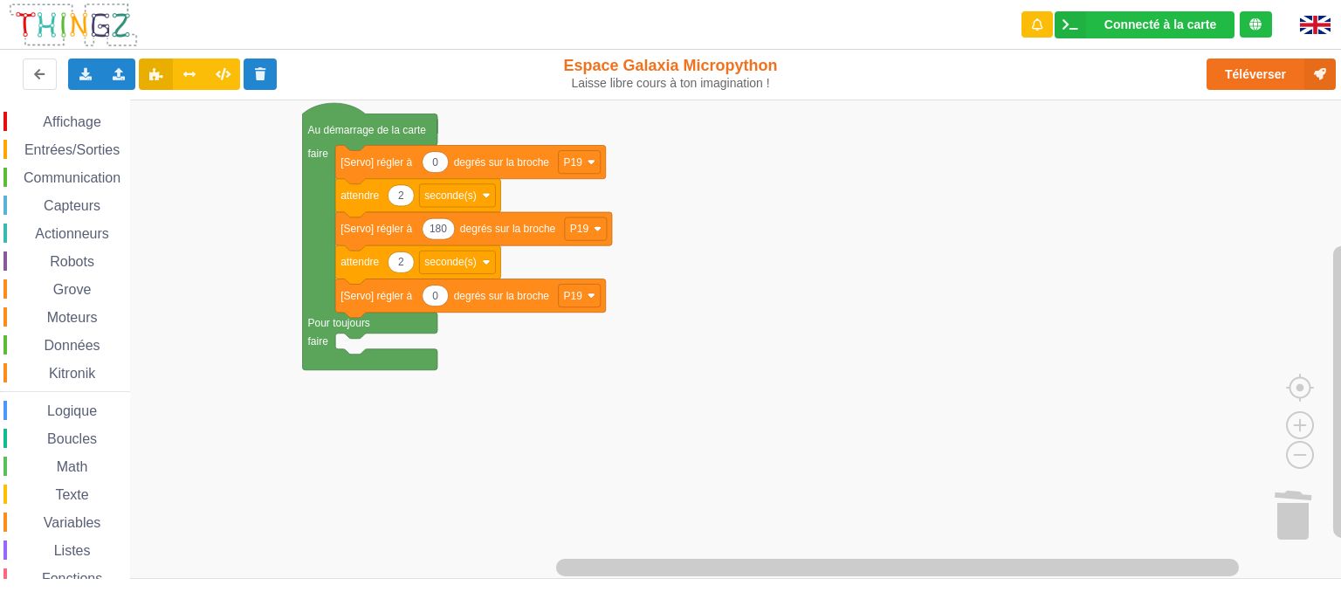
click at [1285, 78] on div "Le Technicien L'envoi sur la carte est une réussite. Maintenant c'est à toi de …" at bounding box center [1188, 89] width 279 height 155
click at [1261, 75] on button "Téléverser" at bounding box center [1270, 73] width 129 height 31
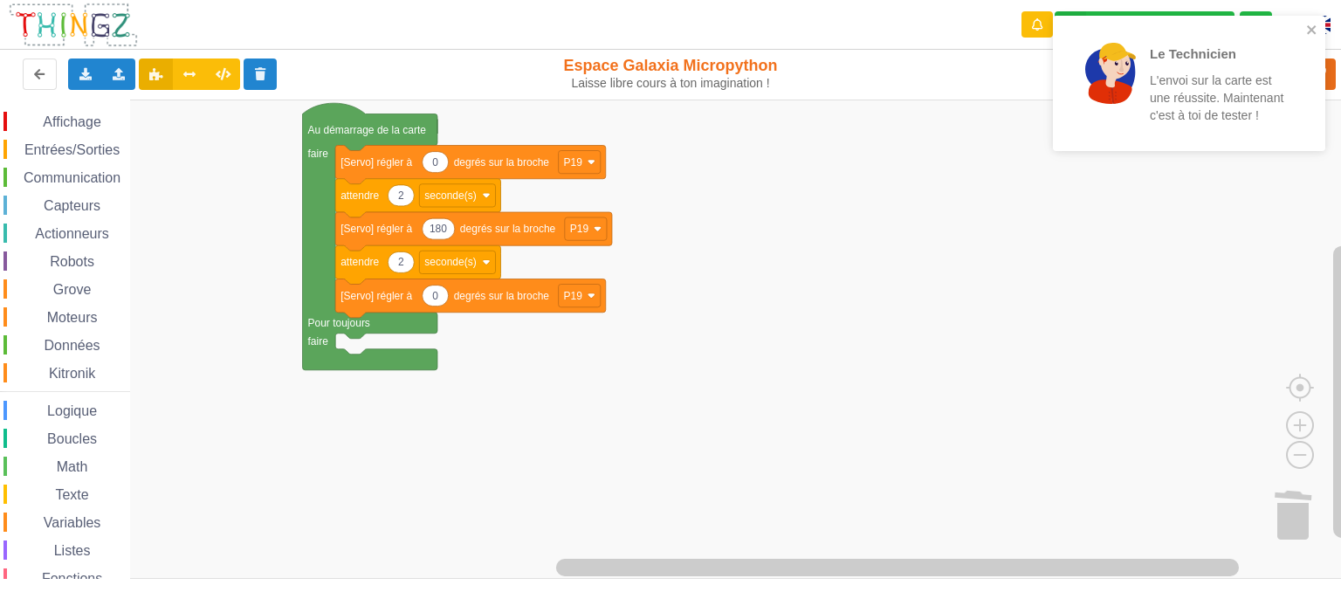
click at [876, 314] on rect "Espace de travail de Blocky" at bounding box center [676, 339] width 1353 height 479
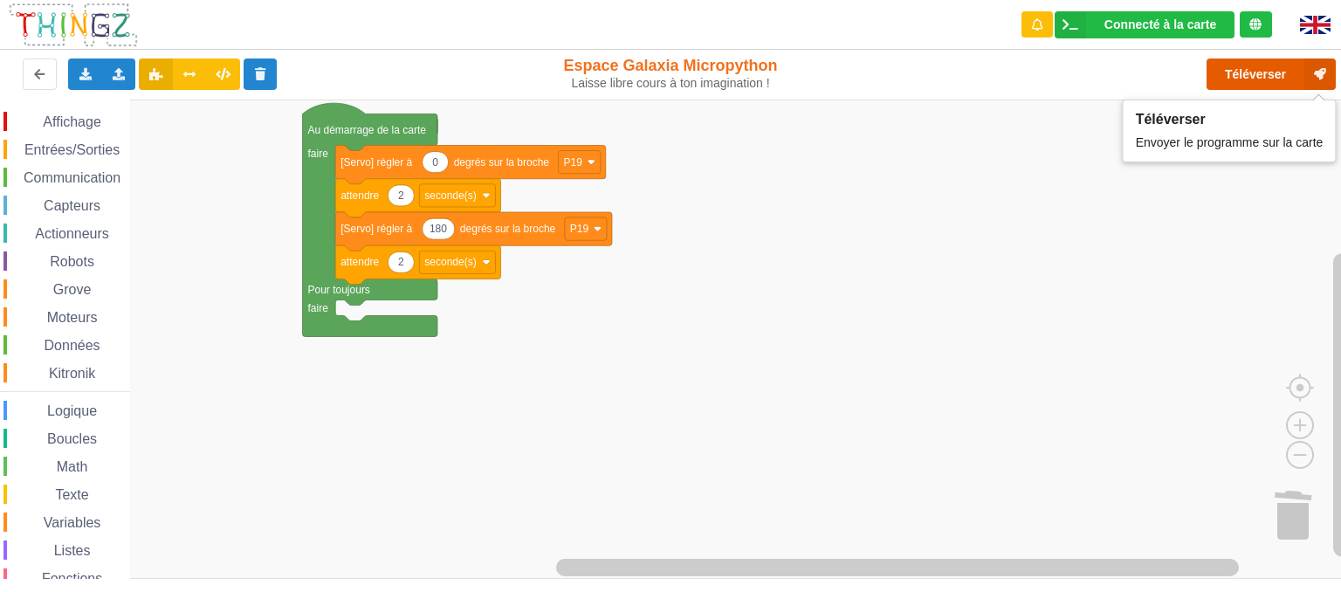
click at [1264, 78] on button "Téléverser" at bounding box center [1270, 73] width 129 height 31
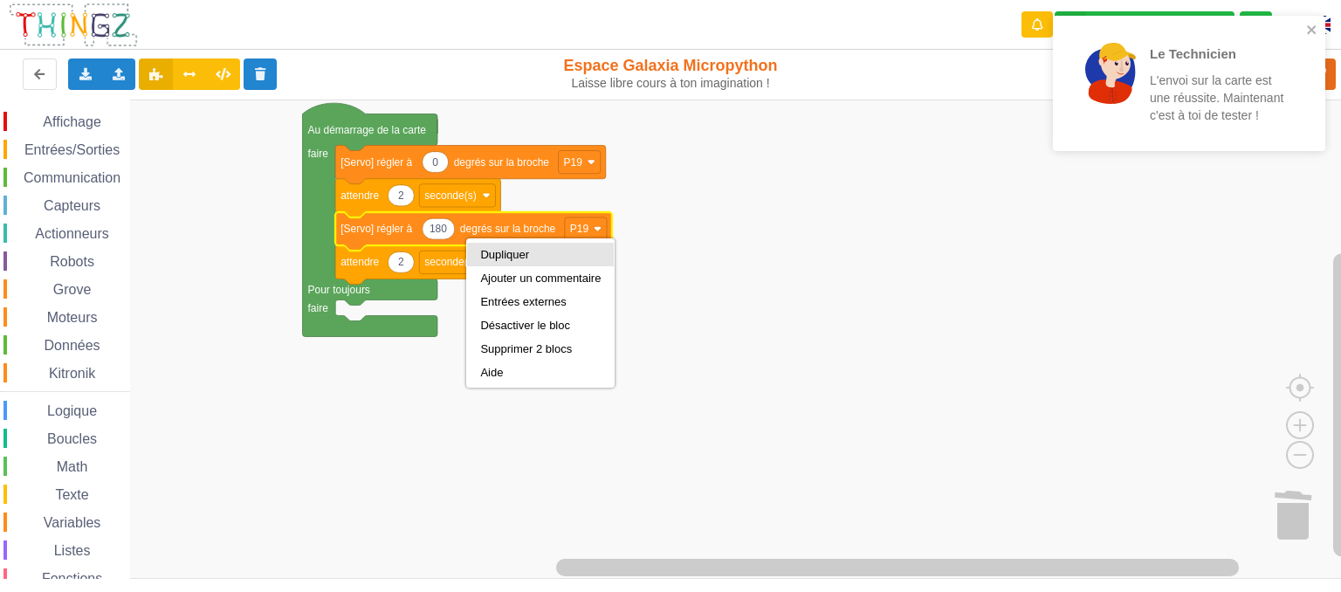
click at [482, 258] on div "Dupliquer" at bounding box center [540, 254] width 120 height 13
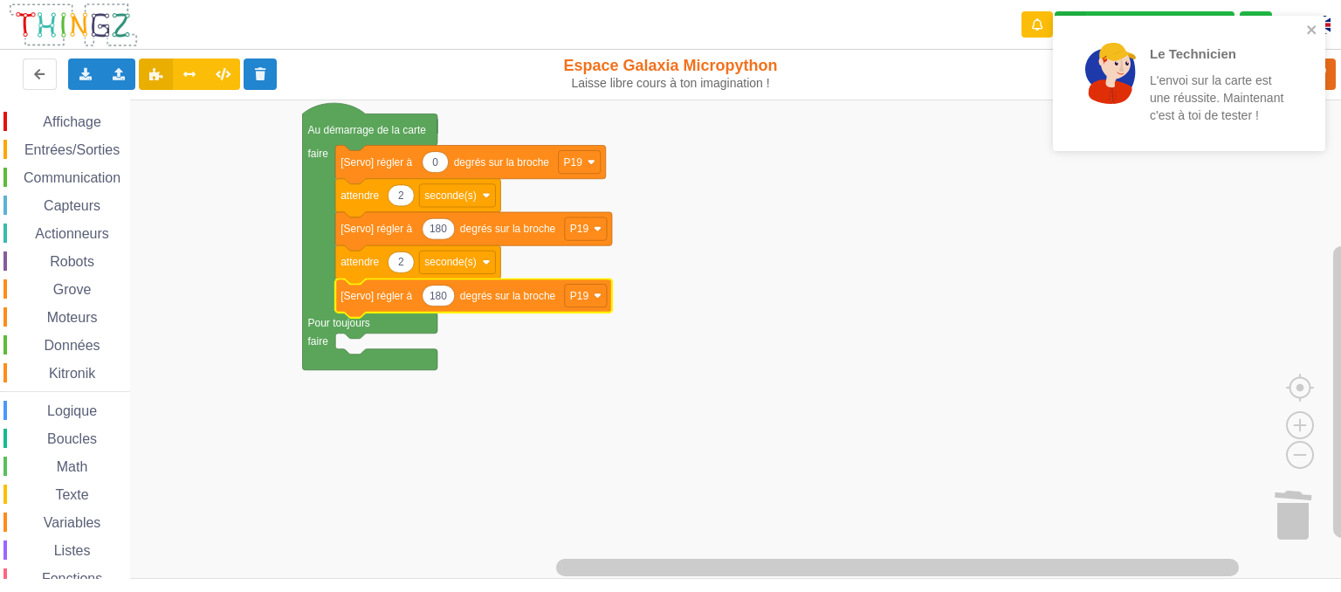
click at [436, 301] on text "180" at bounding box center [437, 296] width 17 height 12
click at [436, 301] on input "180" at bounding box center [438, 296] width 33 height 22
type input "90"
click at [848, 278] on rect "Espace de travail de Blocky" at bounding box center [676, 339] width 1353 height 479
click at [1308, 30] on icon "close" at bounding box center [1312, 30] width 12 height 14
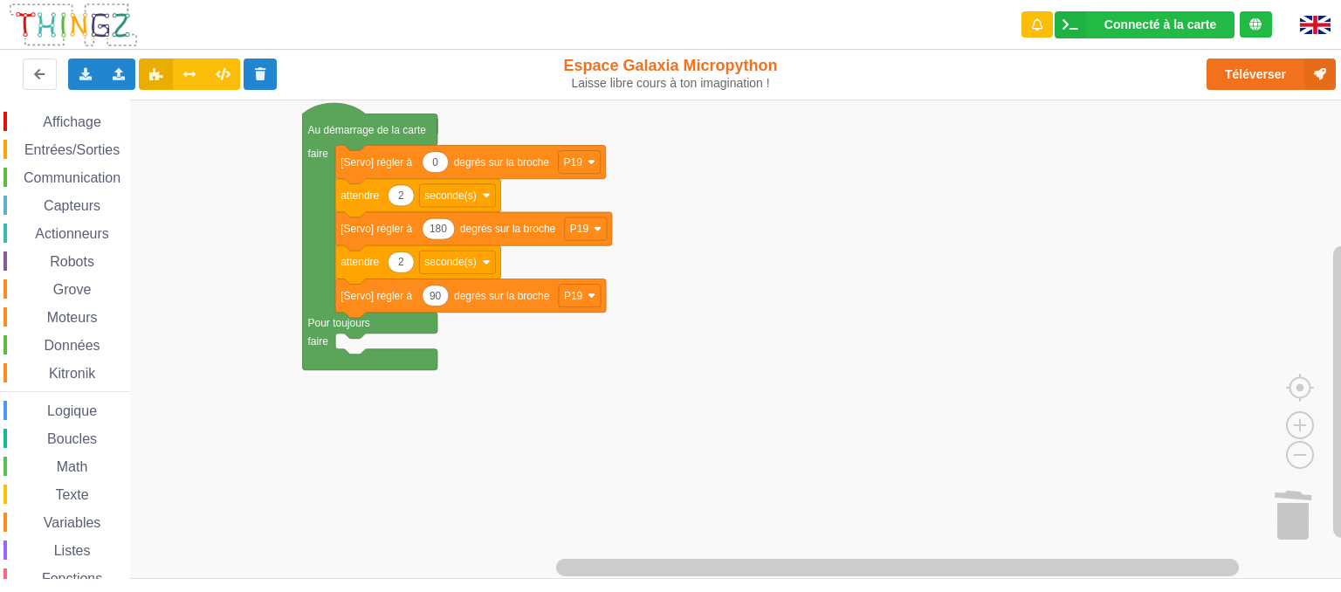
click at [1274, 78] on div "Le Technicien L'envoi sur la carte est une réussite. Maintenant c'est à toi de …" at bounding box center [670, 284] width 1365 height 592
click at [1258, 79] on button "Téléverser" at bounding box center [1270, 73] width 129 height 31
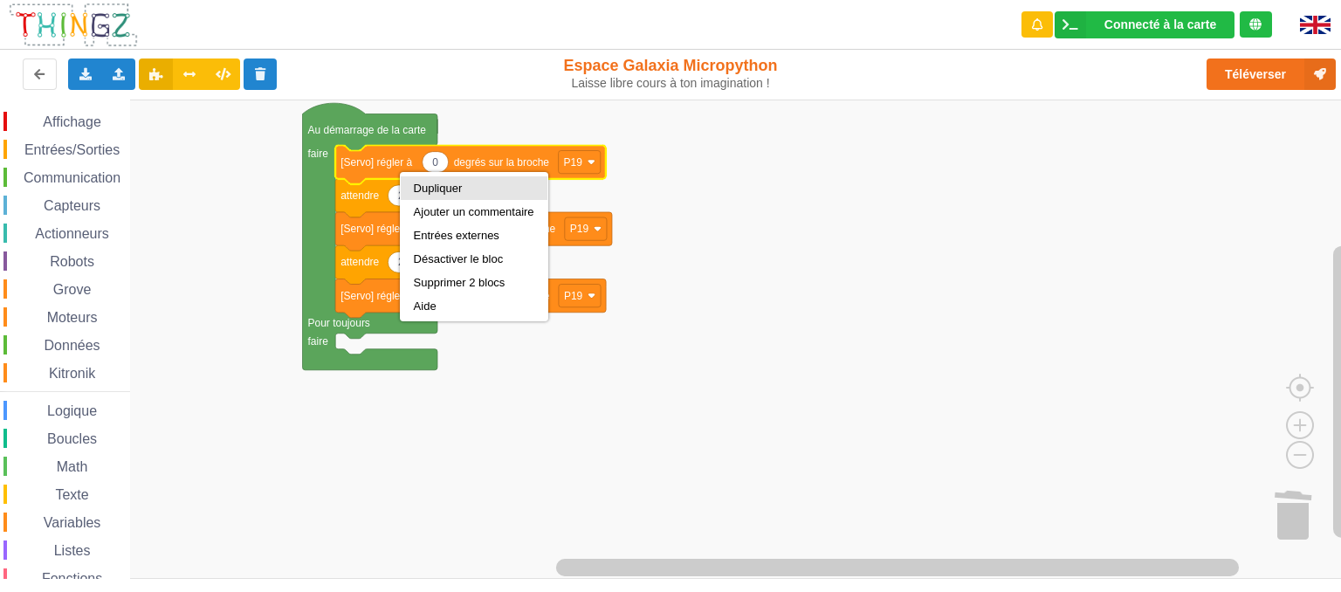
click at [442, 189] on div "Dupliquer" at bounding box center [474, 188] width 120 height 13
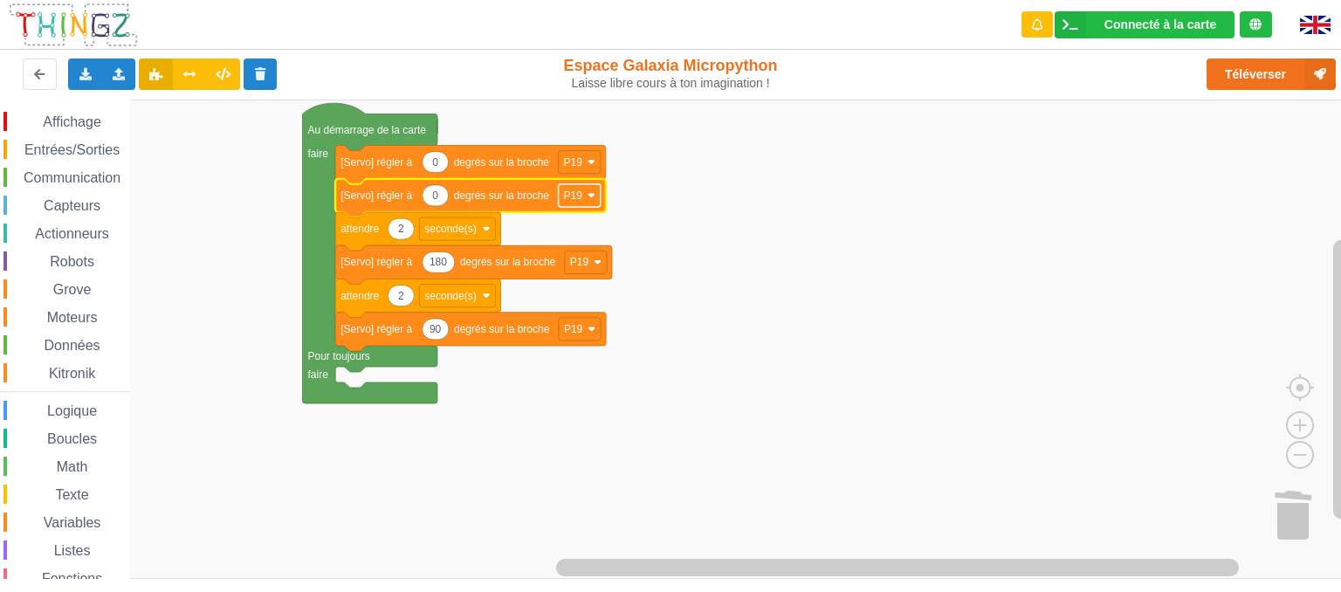
click at [574, 200] on text "P19" at bounding box center [573, 195] width 19 height 12
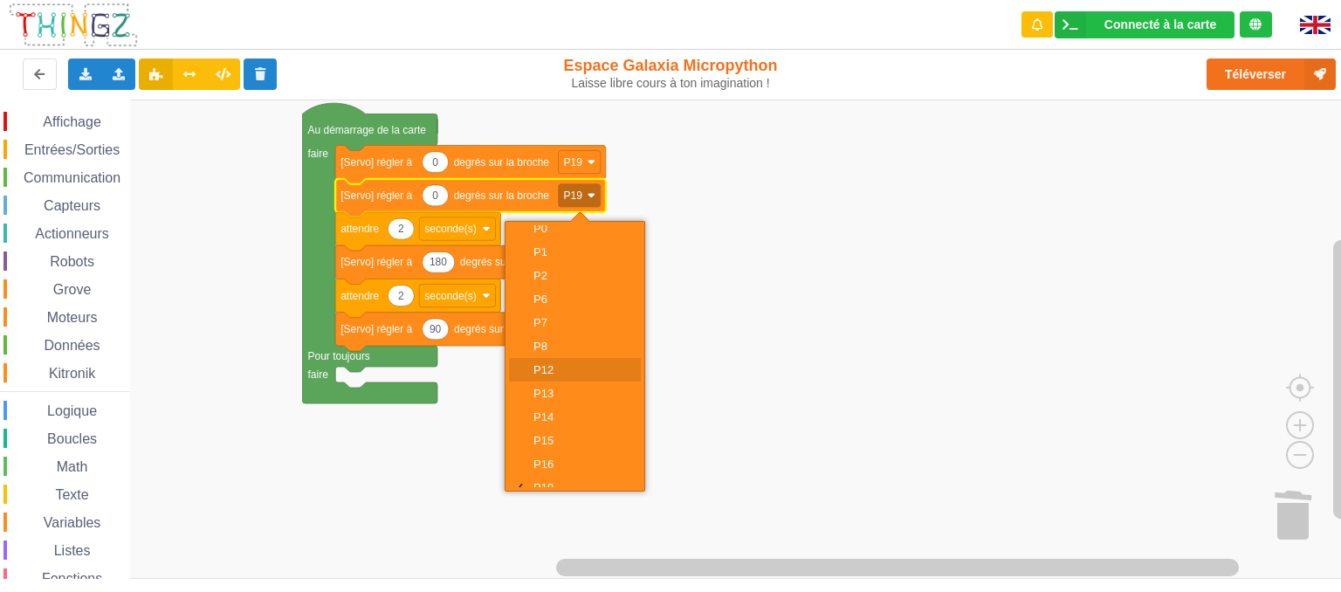
scroll to position [94, 0]
click at [548, 475] on div "P20" at bounding box center [580, 475] width 94 height 13
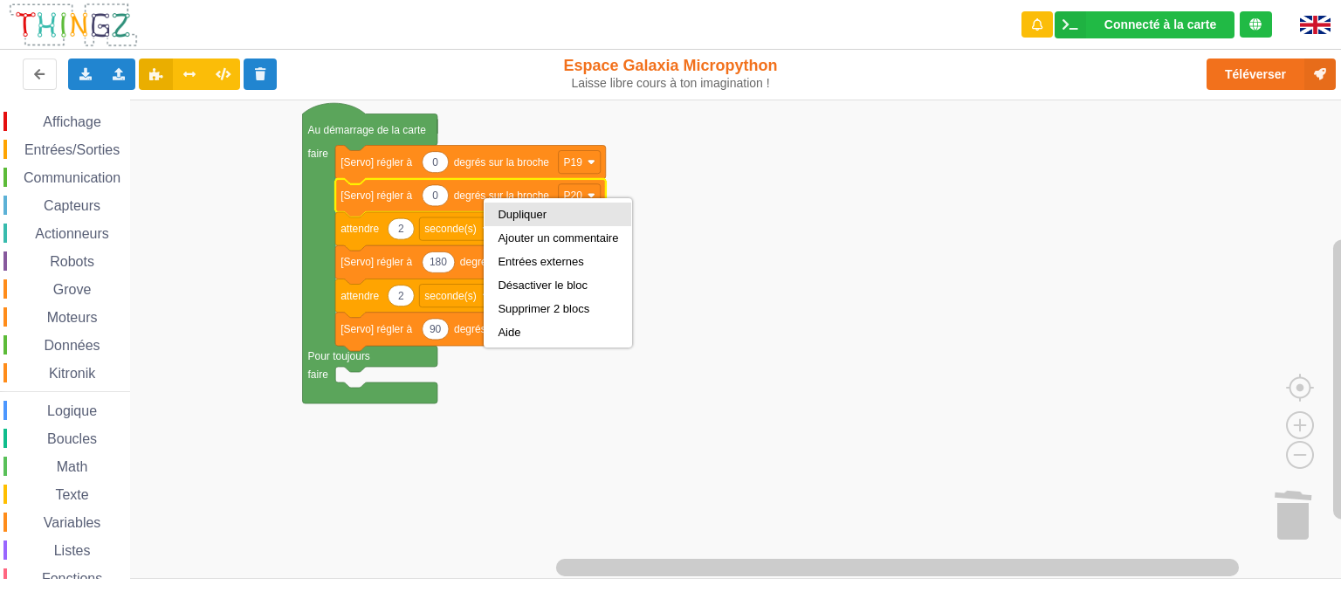
click at [526, 213] on div "Dupliquer" at bounding box center [558, 214] width 120 height 13
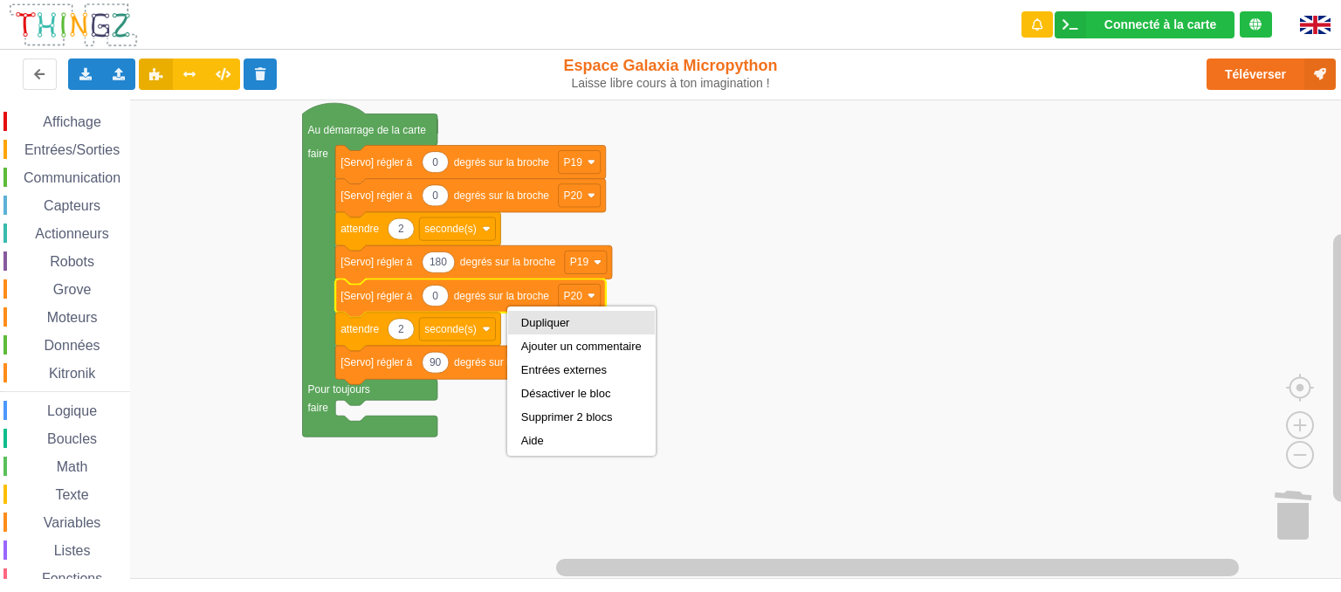
click at [544, 314] on div "Dupliquer" at bounding box center [581, 323] width 147 height 24
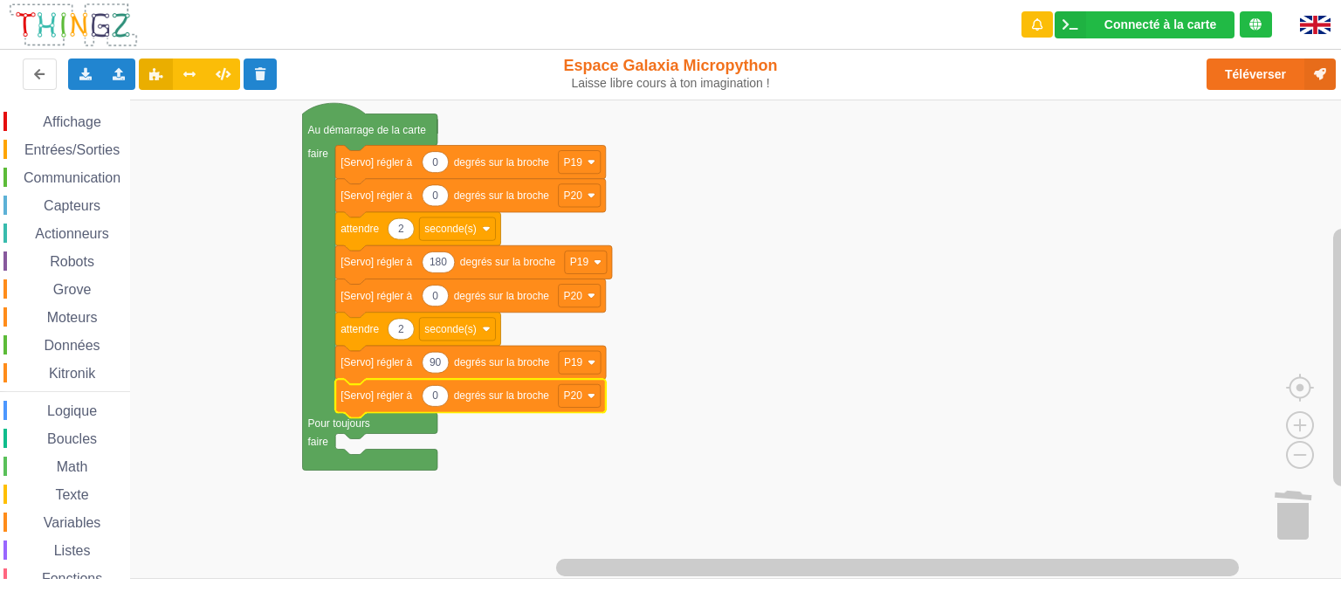
click at [434, 295] on text "0" at bounding box center [435, 296] width 6 height 12
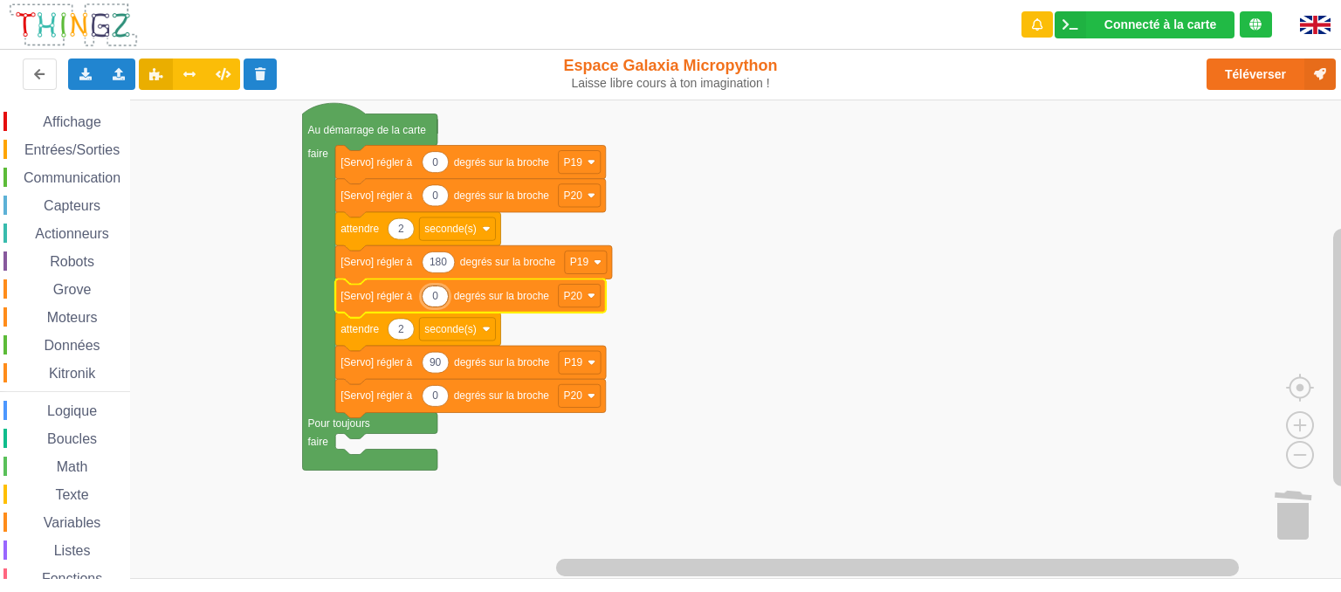
click at [434, 295] on input "0" at bounding box center [435, 296] width 27 height 22
type input "180"
click at [445, 400] on icon "Espace de travail de Blocky" at bounding box center [435, 395] width 26 height 21
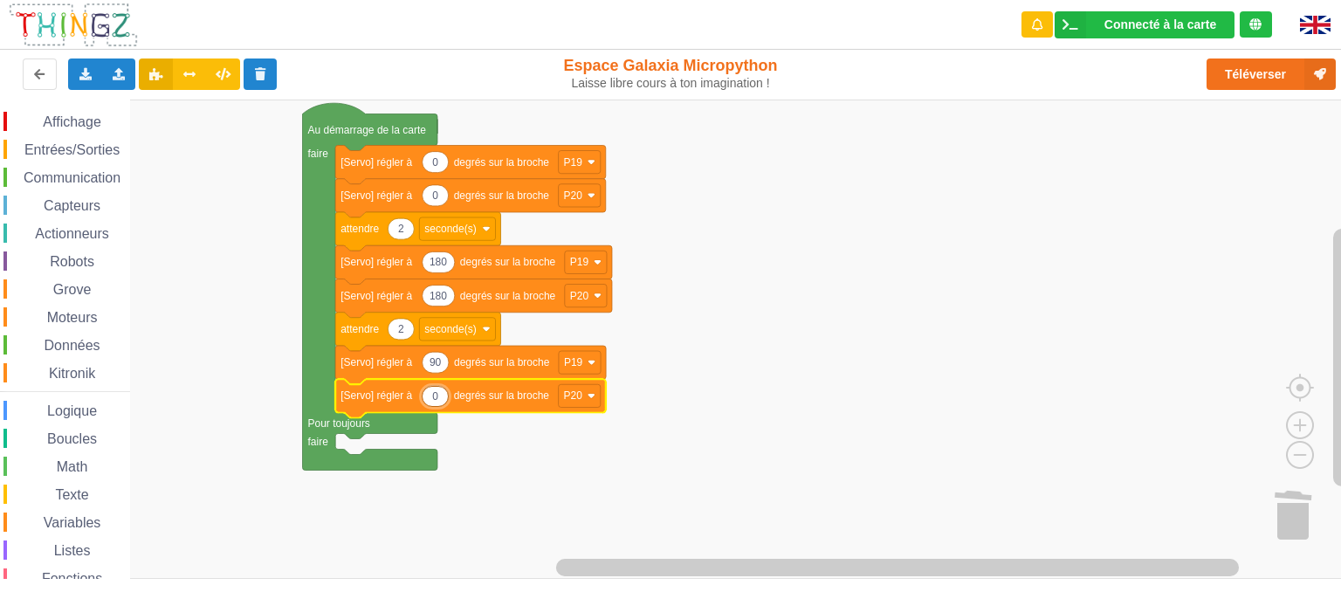
click at [445, 400] on input "0" at bounding box center [435, 397] width 27 height 22
type input "90"
click at [858, 354] on rect "Espace de travail de Blocky" at bounding box center [676, 339] width 1353 height 479
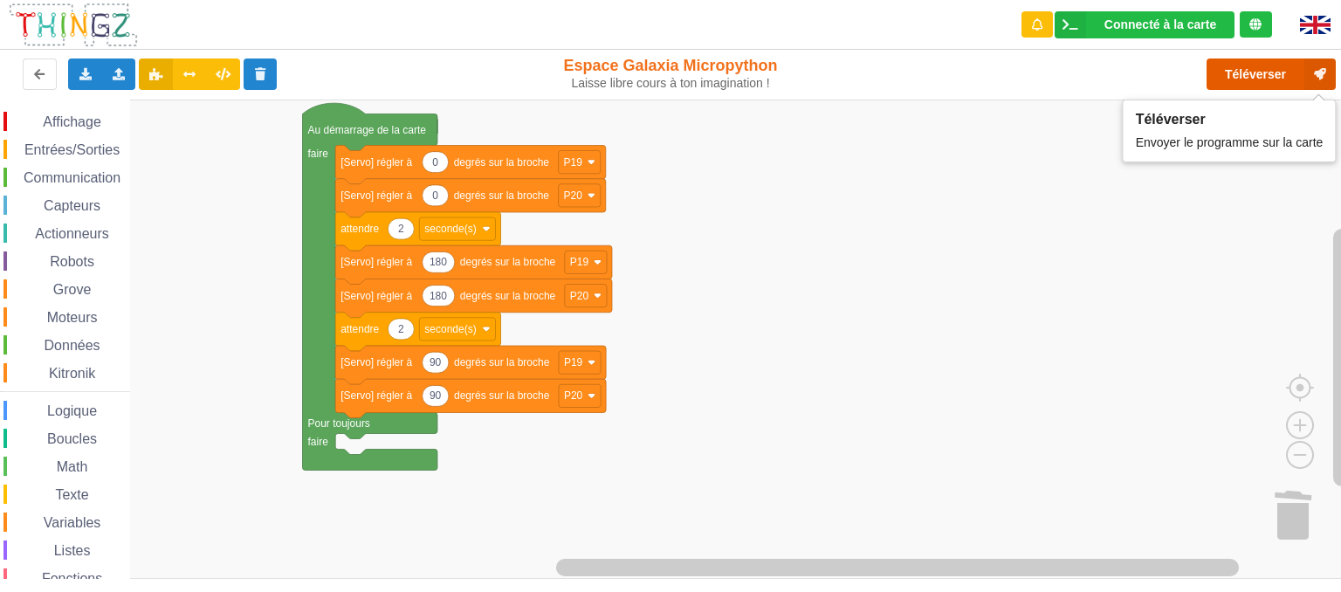
click at [1275, 77] on button "Téléverser" at bounding box center [1270, 73] width 129 height 31
